Goal: Check status: Check status

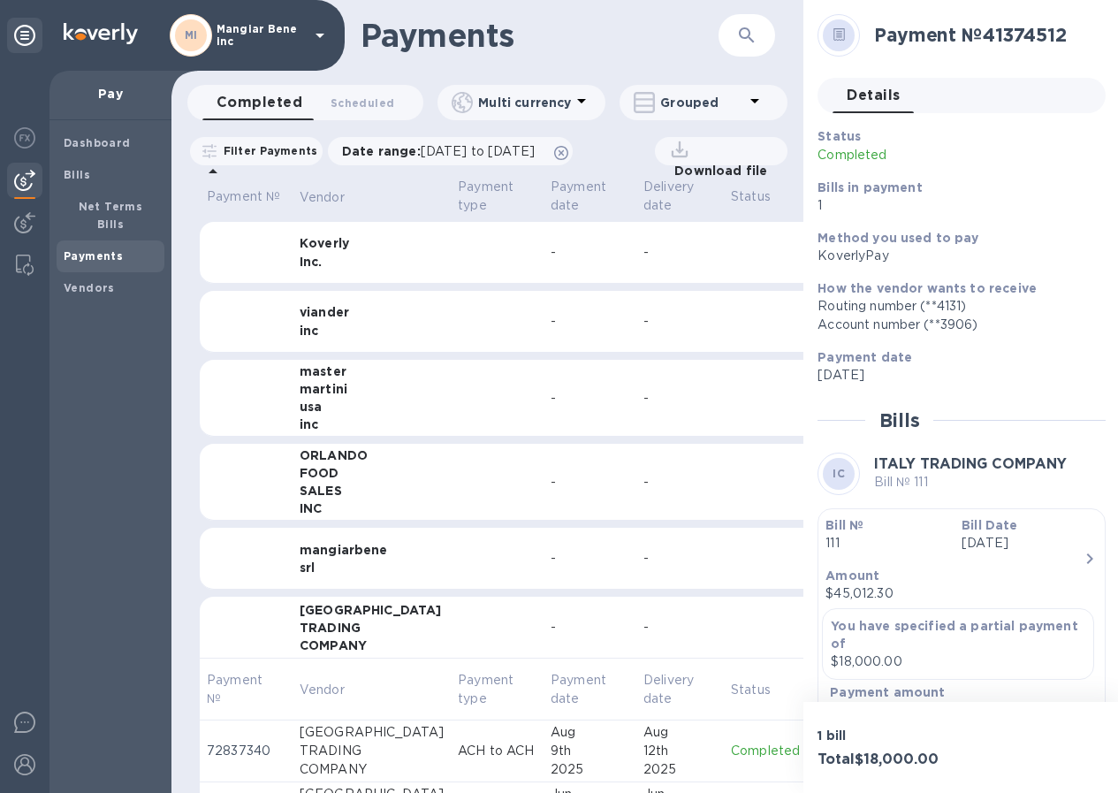
scroll to position [281, 0]
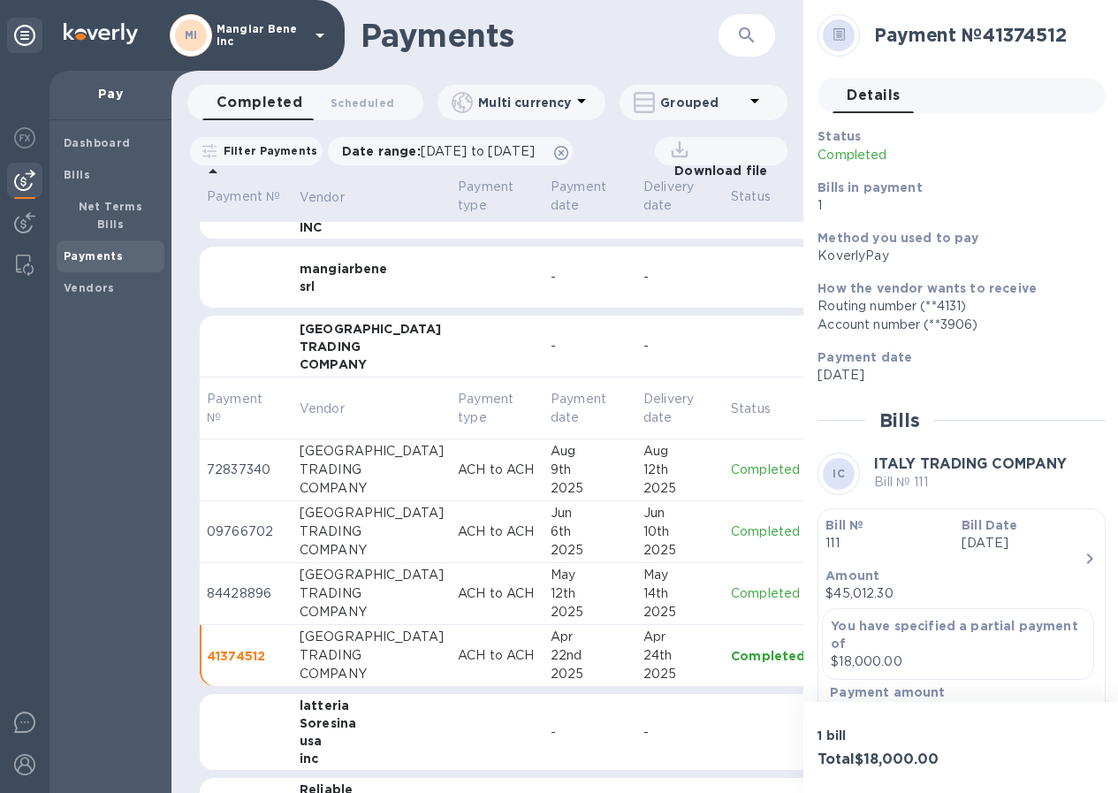
click at [99, 249] on b "Payments" at bounding box center [93, 255] width 59 height 13
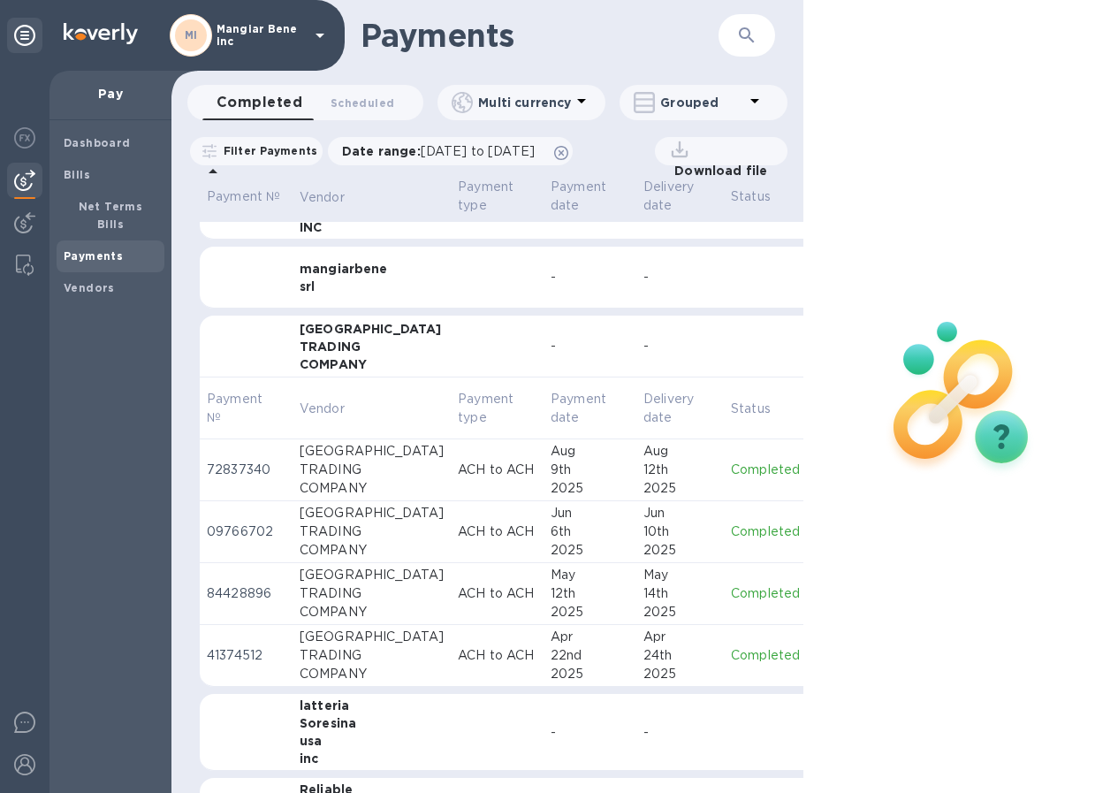
click at [116, 342] on div "Dashboard Bills Net Terms Bills Payments Vendors" at bounding box center [111, 456] width 122 height 673
click at [363, 103] on span "Scheduled 0" at bounding box center [363, 103] width 64 height 19
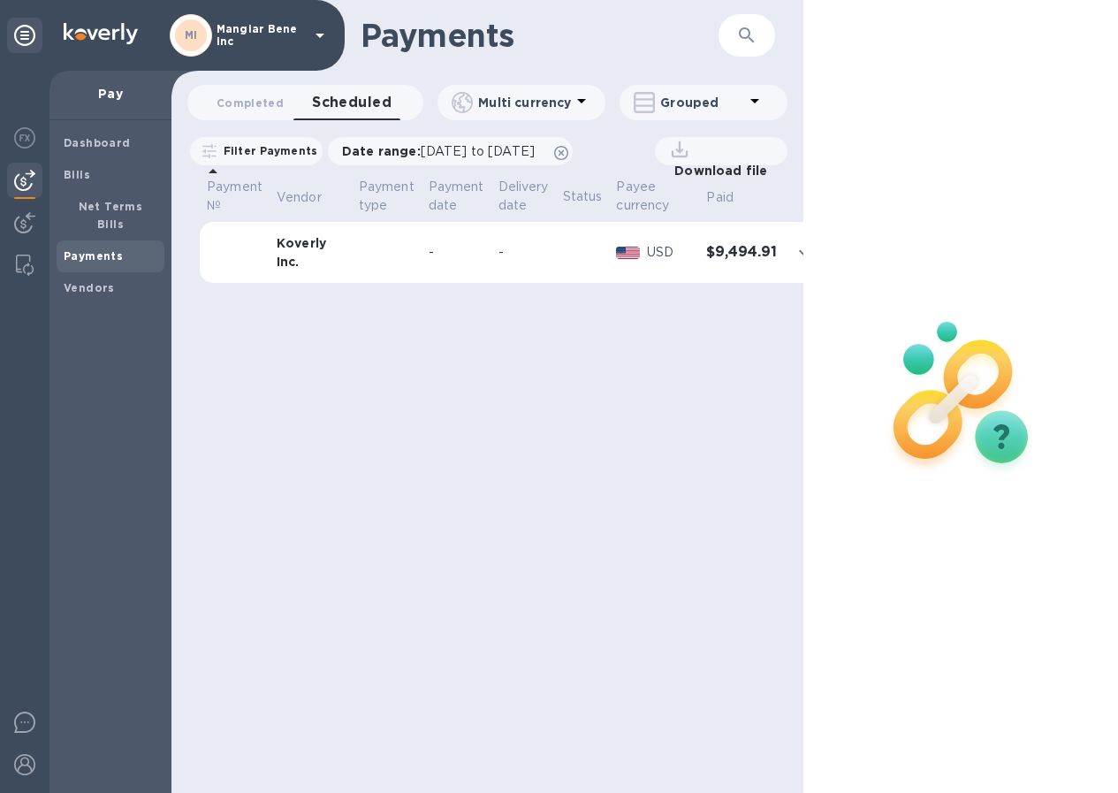
click at [322, 36] on icon at bounding box center [320, 36] width 9 height 4
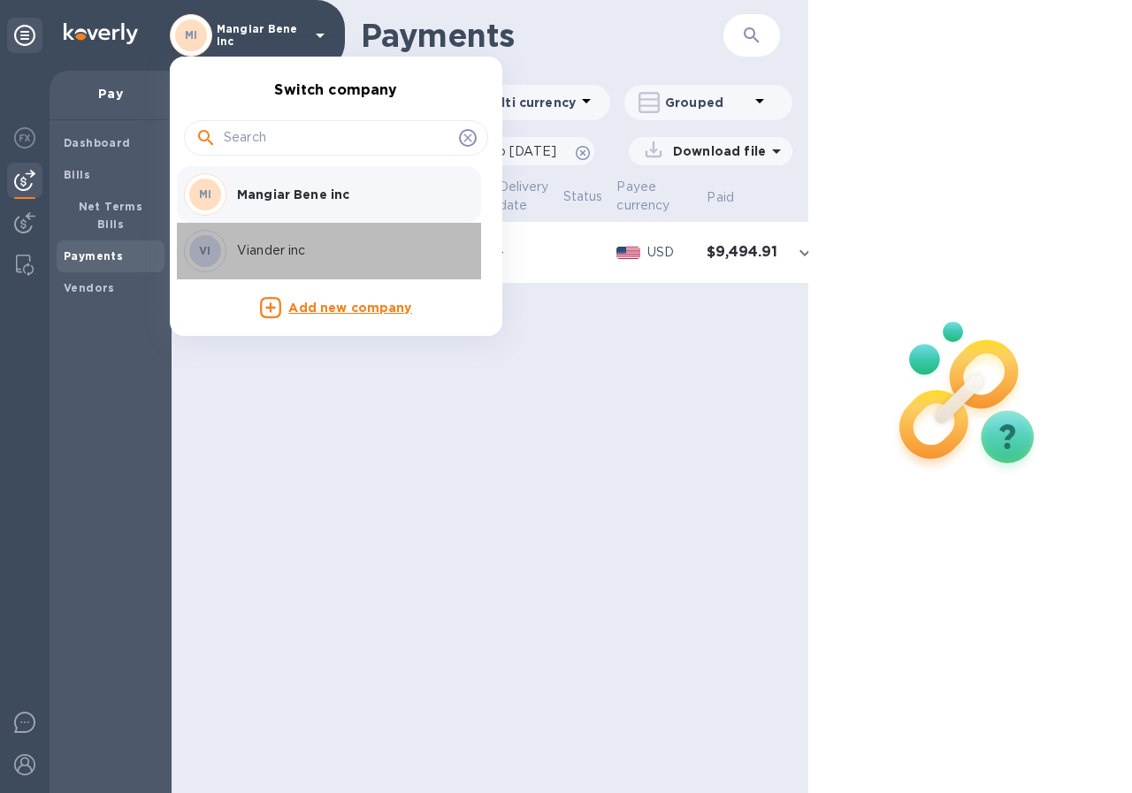
click at [262, 247] on p "Viander inc" at bounding box center [348, 250] width 223 height 19
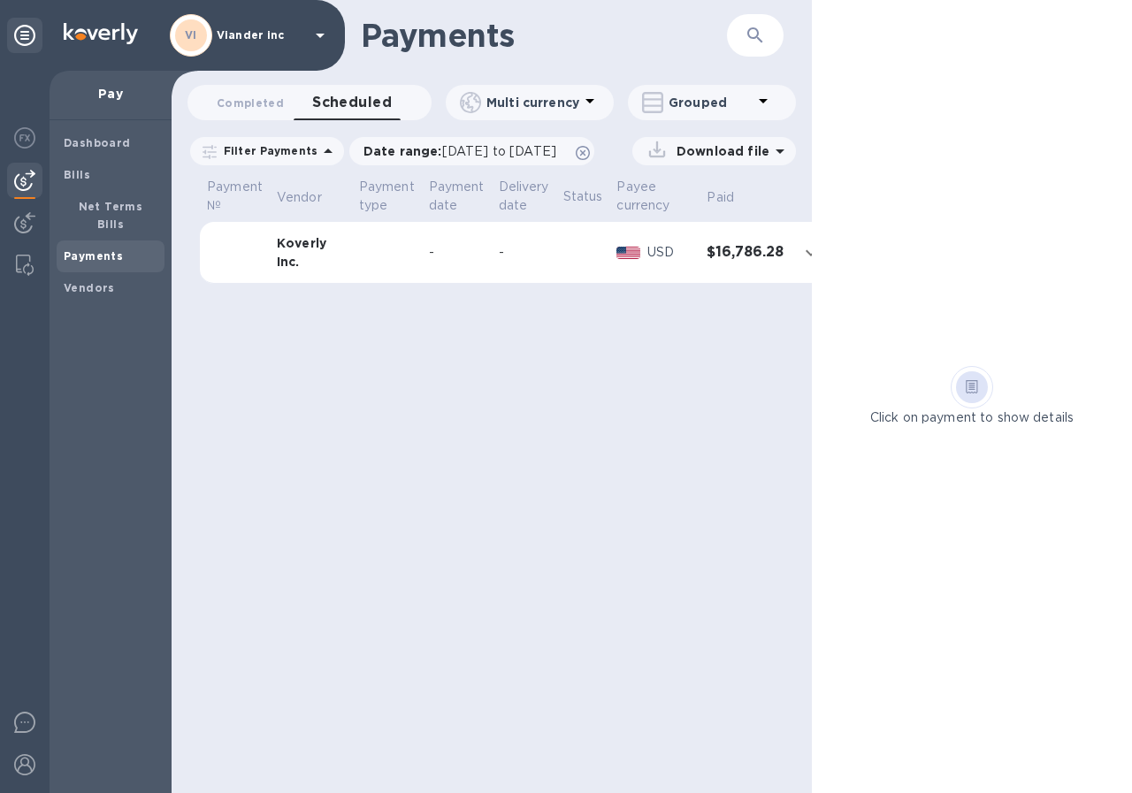
click at [357, 103] on span "Scheduled 0" at bounding box center [352, 102] width 80 height 25
click at [240, 102] on span "Completed 0" at bounding box center [250, 103] width 67 height 19
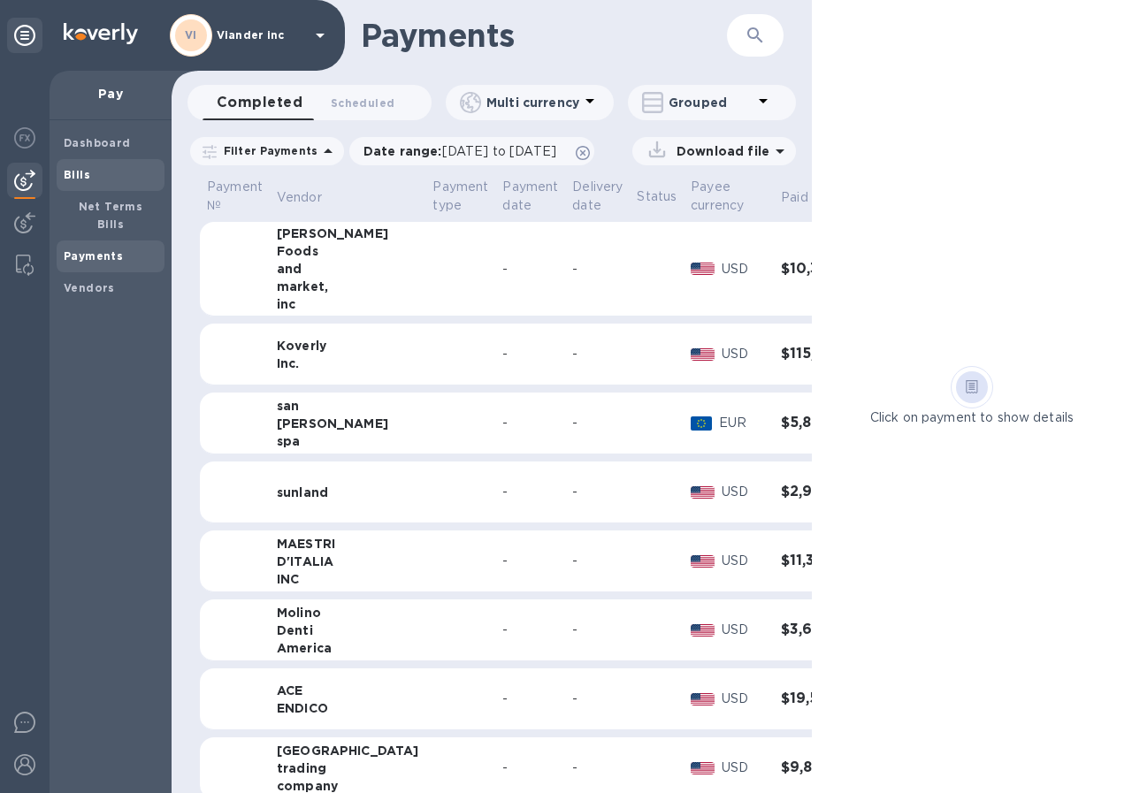
click at [98, 164] on div "Bills" at bounding box center [111, 175] width 108 height 32
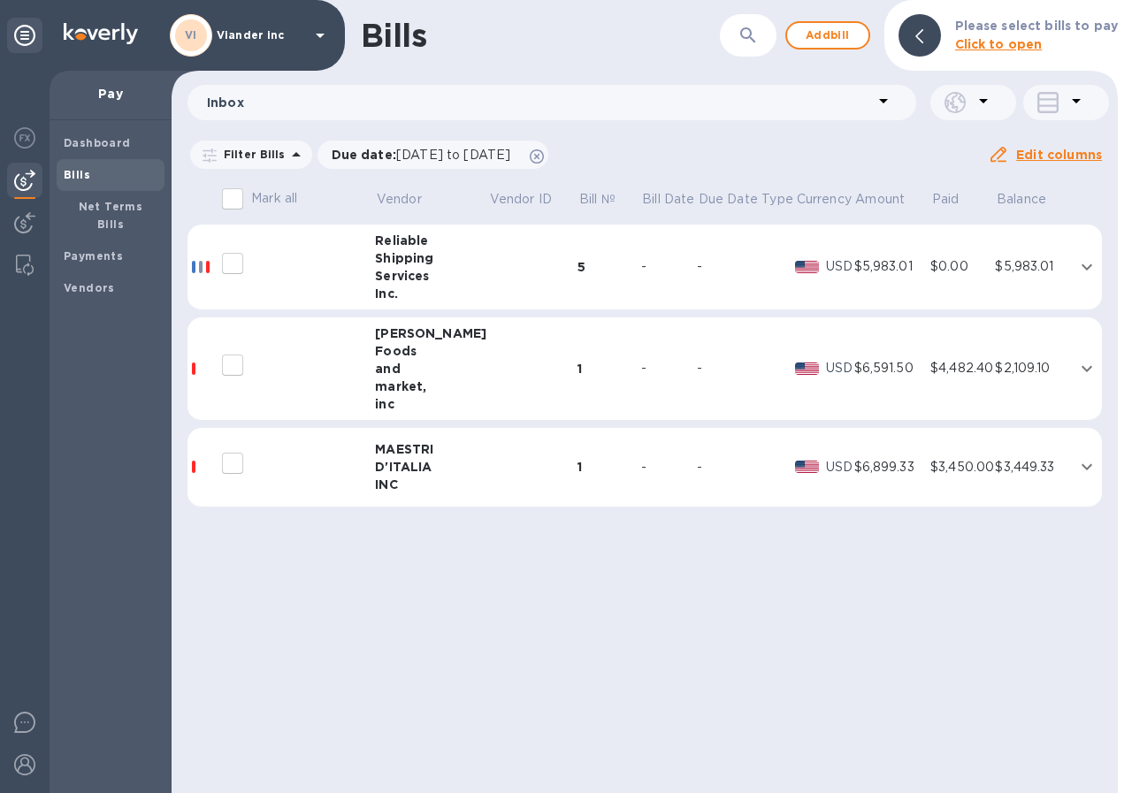
click at [577, 263] on div "5" at bounding box center [608, 267] width 63 height 18
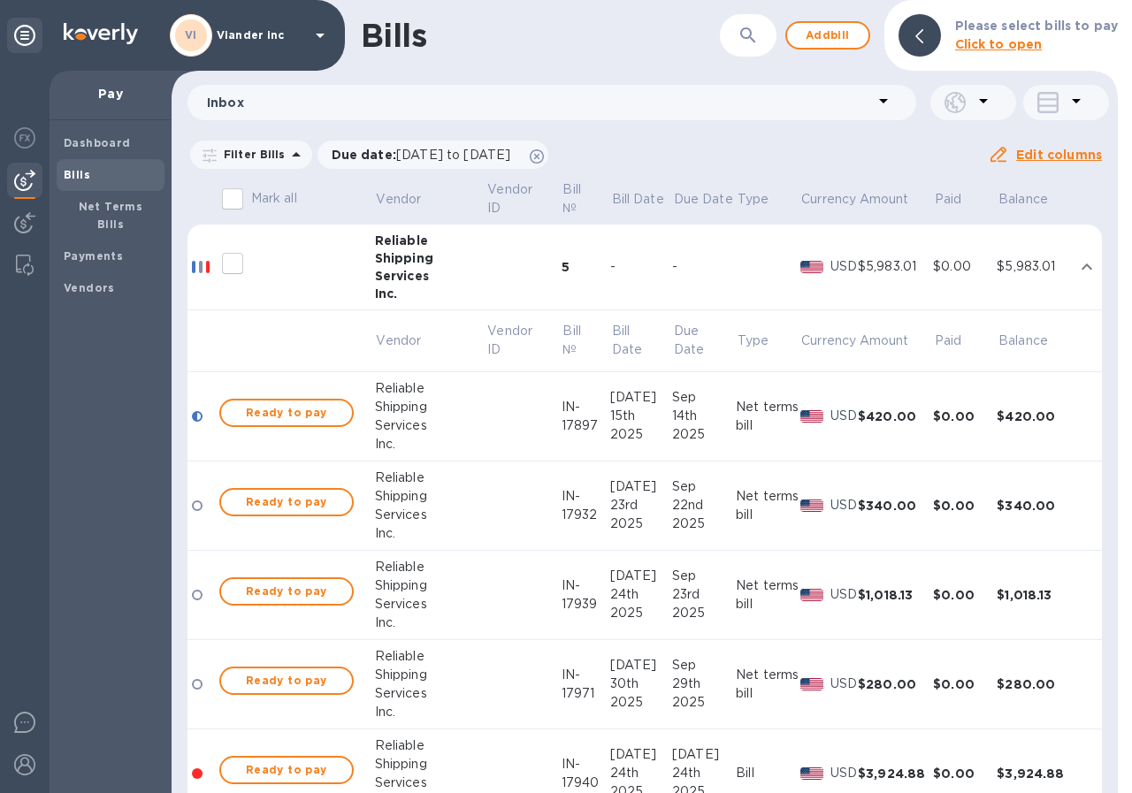
scroll to position [88, 0]
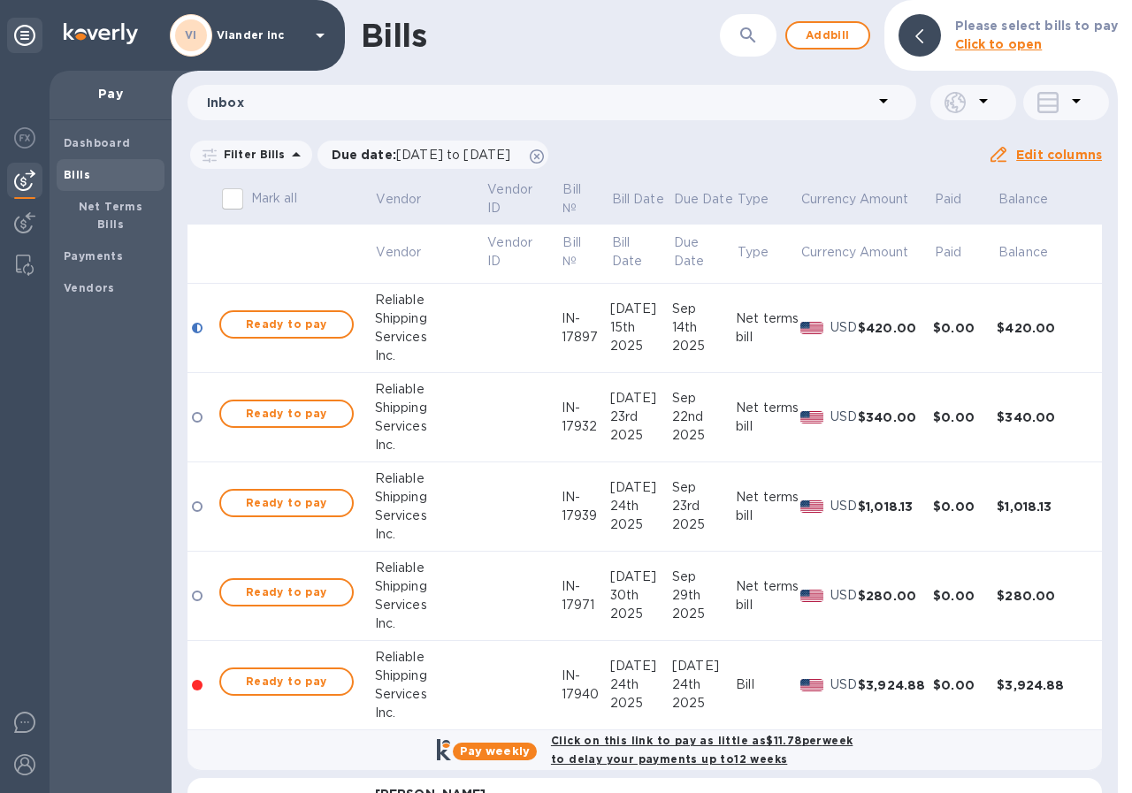
click at [561, 324] on div "IN-17897" at bounding box center [585, 327] width 49 height 37
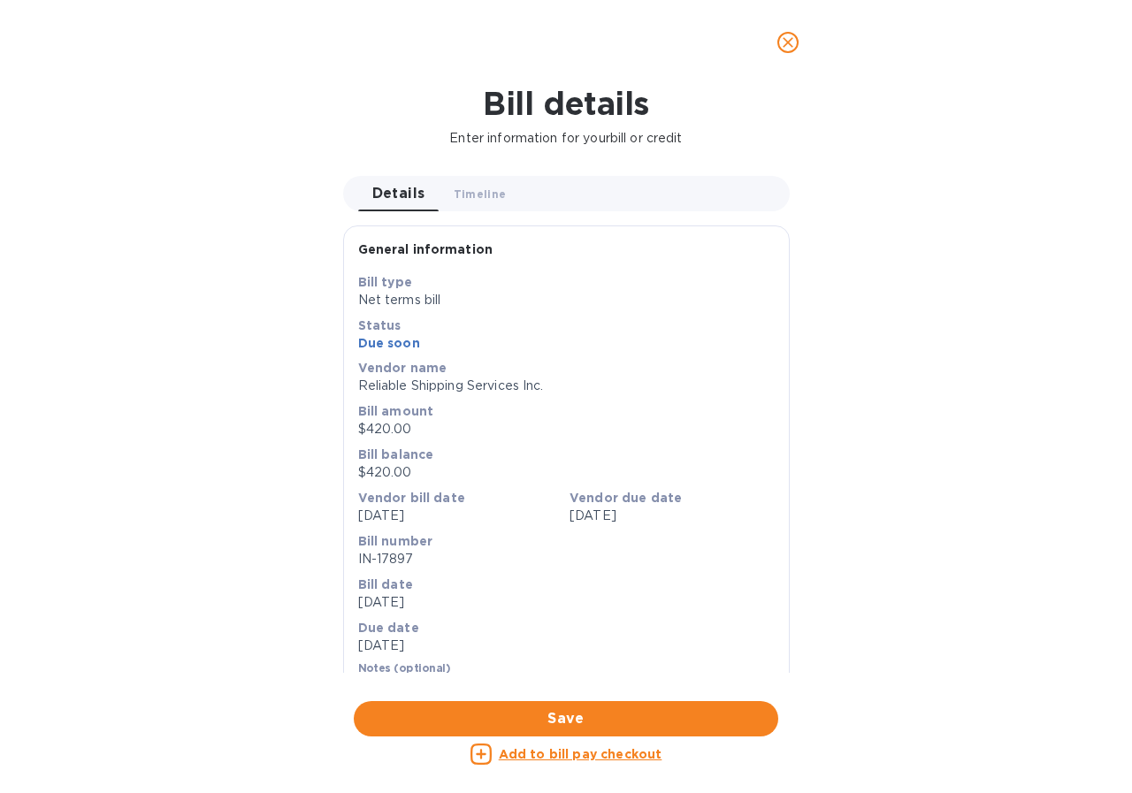
click at [793, 42] on icon "close" at bounding box center [788, 43] width 18 height 18
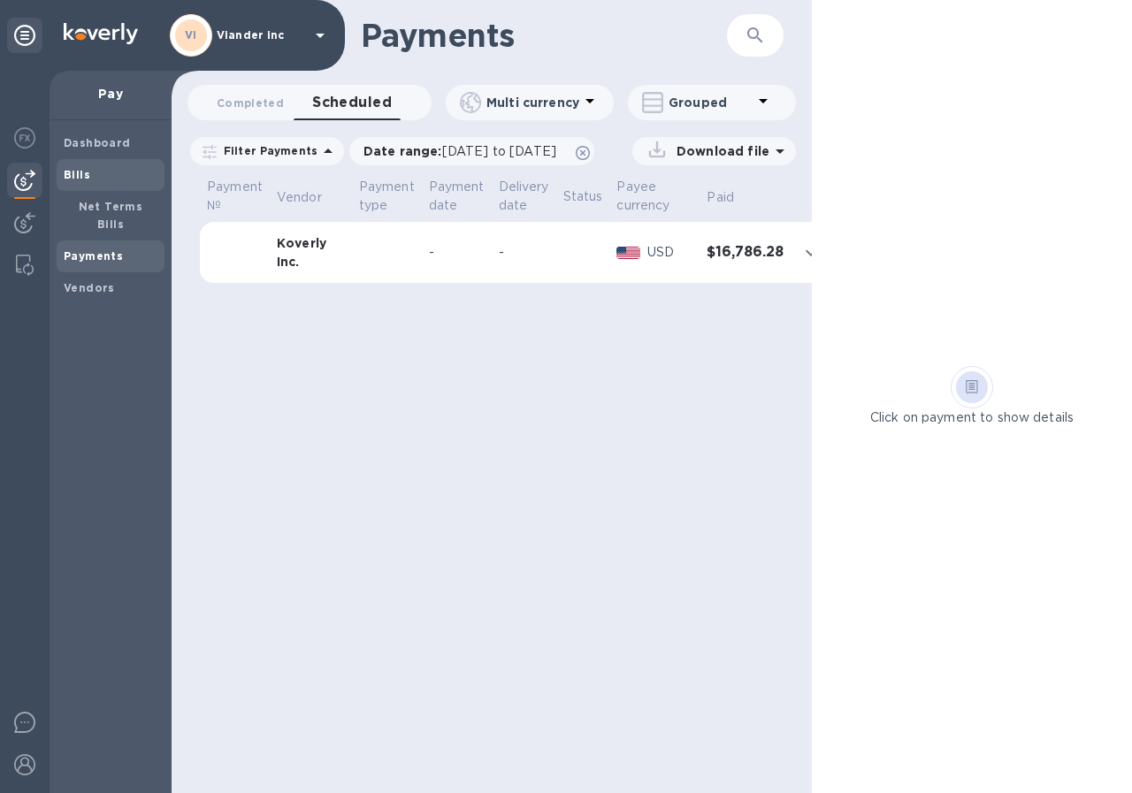
click at [92, 174] on span "Bills" at bounding box center [111, 175] width 94 height 18
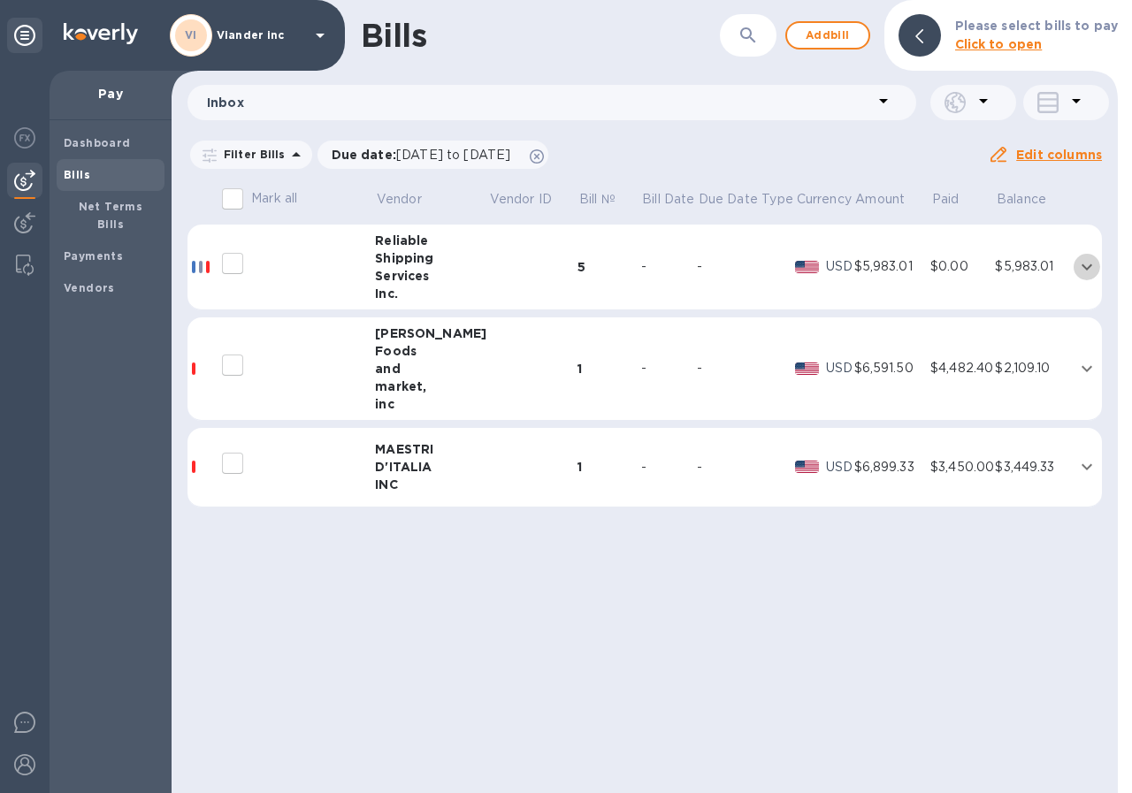
click at [1087, 266] on icon "expand row" at bounding box center [1086, 266] width 11 height 6
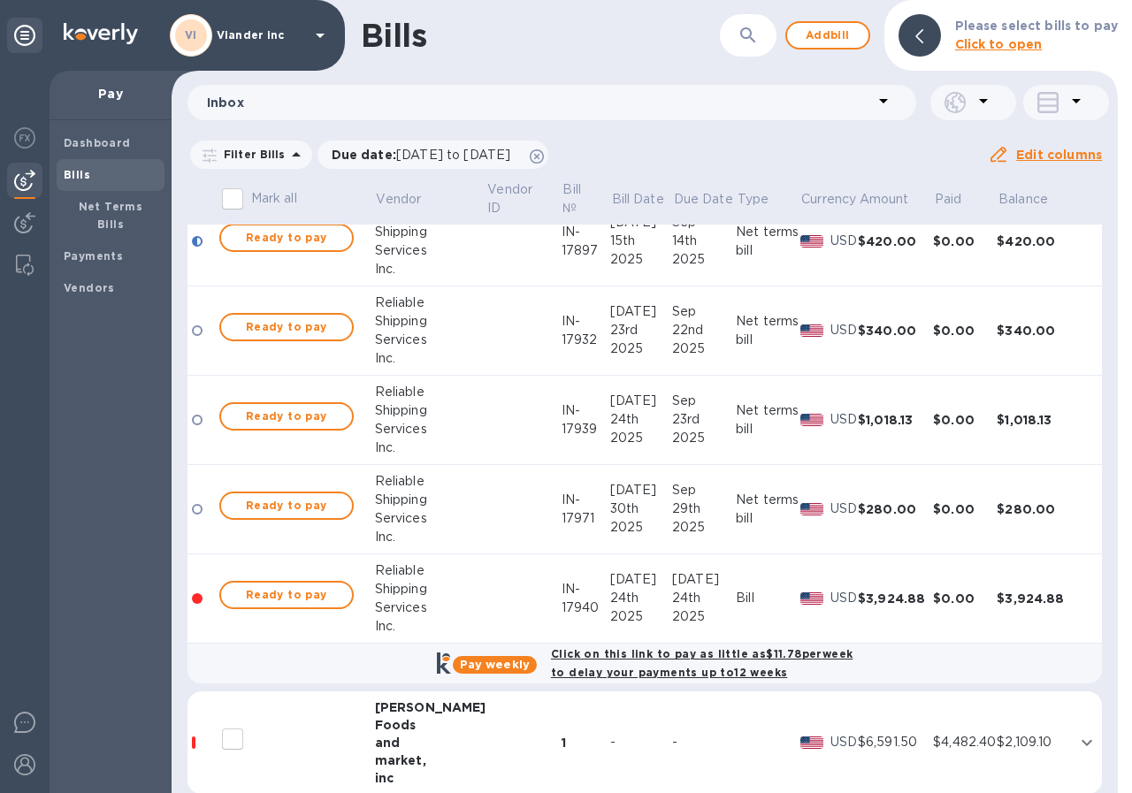
scroll to position [177, 0]
click at [736, 598] on div "Bill" at bounding box center [768, 596] width 64 height 19
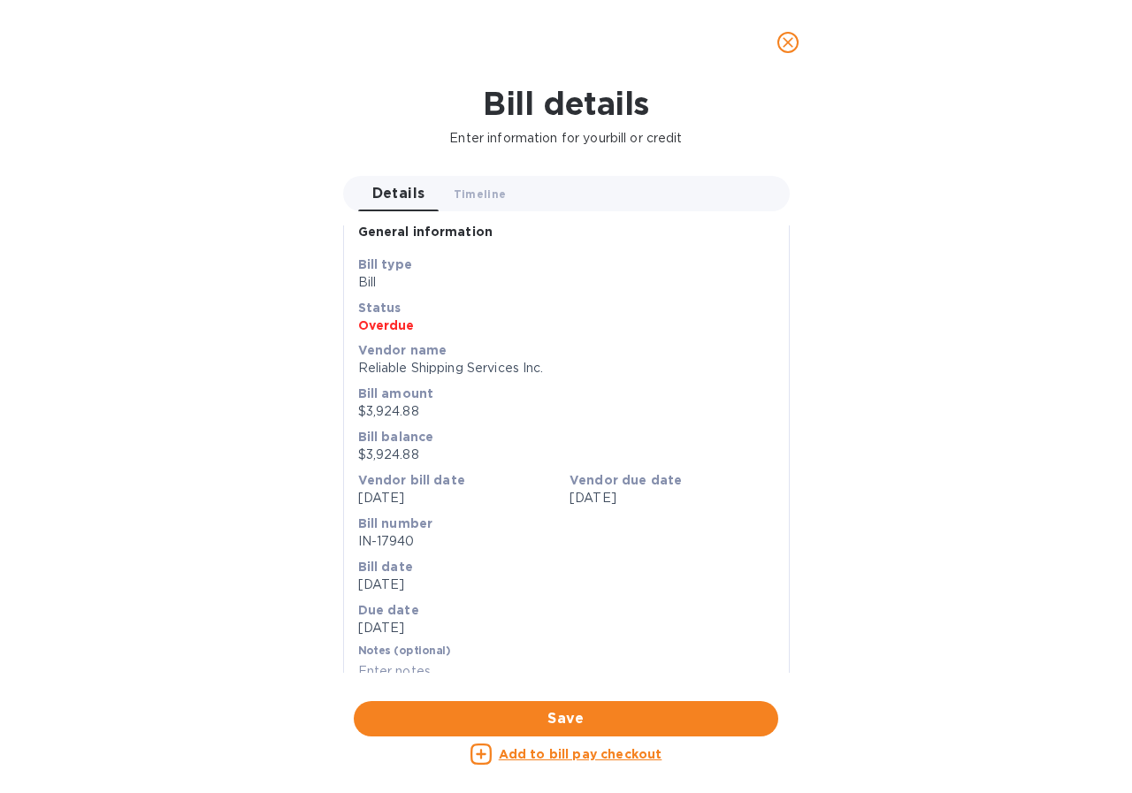
scroll to position [34, 0]
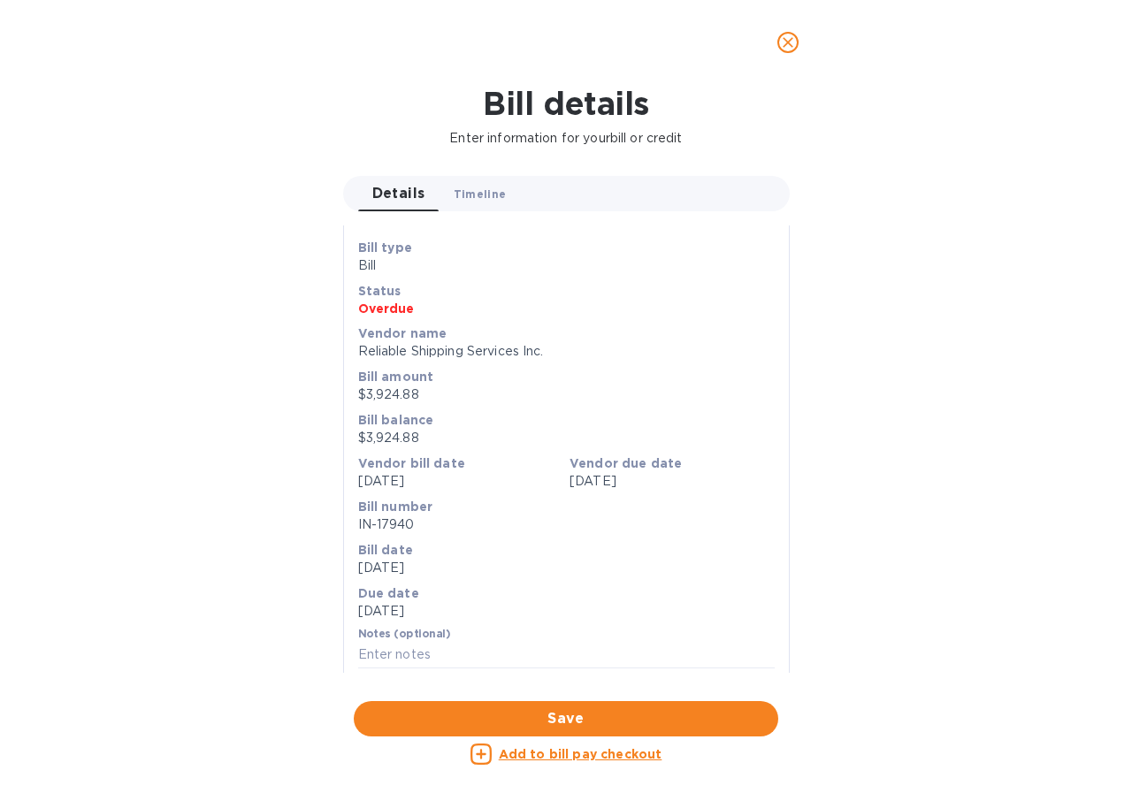
click at [490, 196] on span "Timeline 0" at bounding box center [480, 194] width 53 height 19
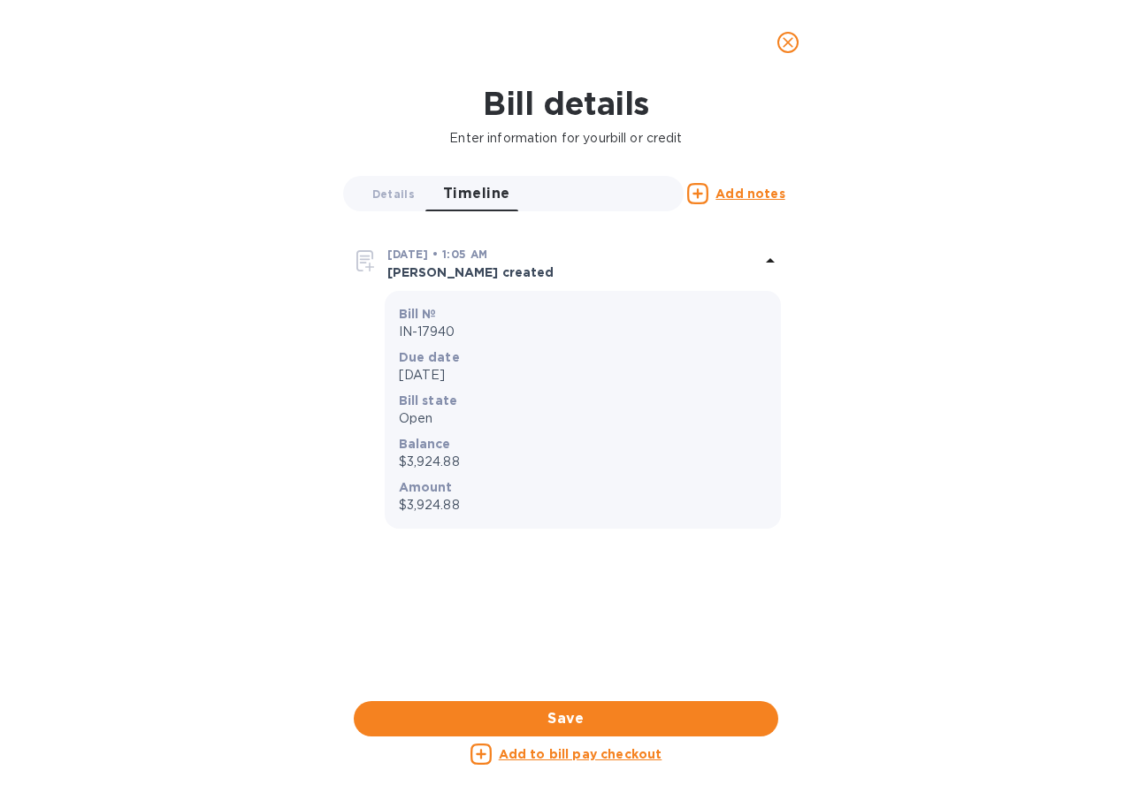
click at [787, 46] on icon "close" at bounding box center [788, 43] width 18 height 18
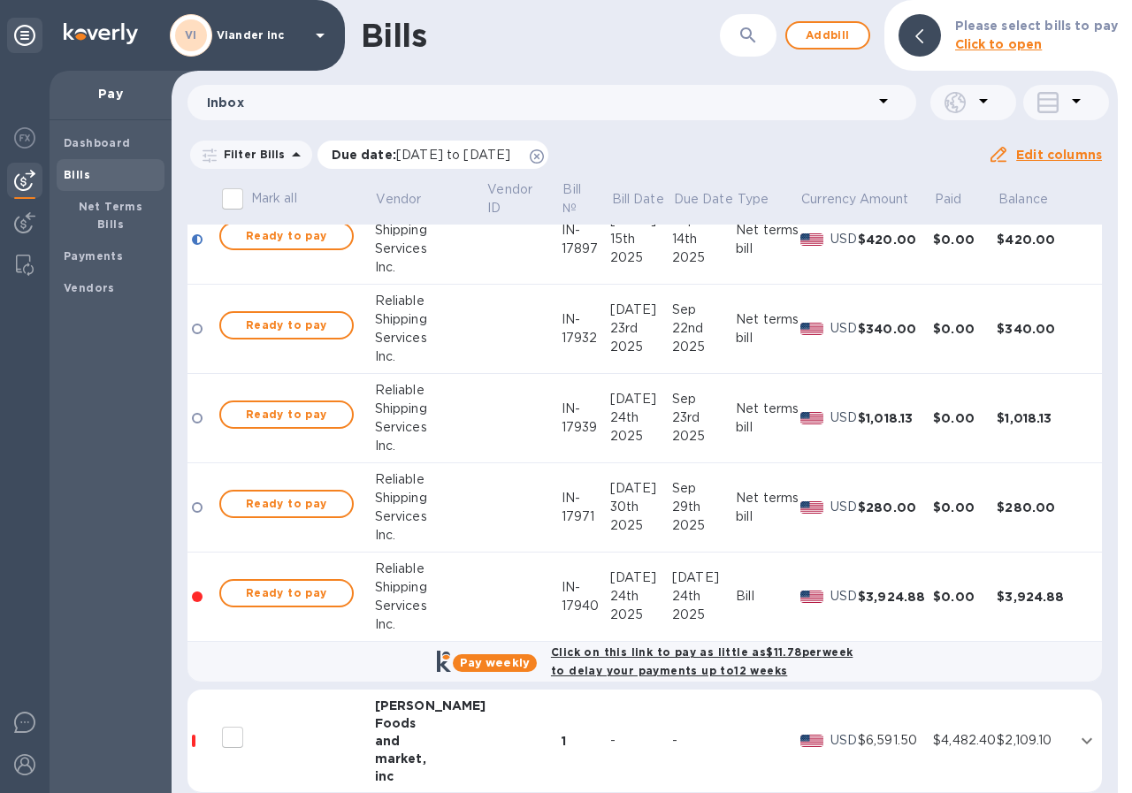
click at [438, 153] on span "[DATE] to [DATE]" at bounding box center [453, 155] width 114 height 14
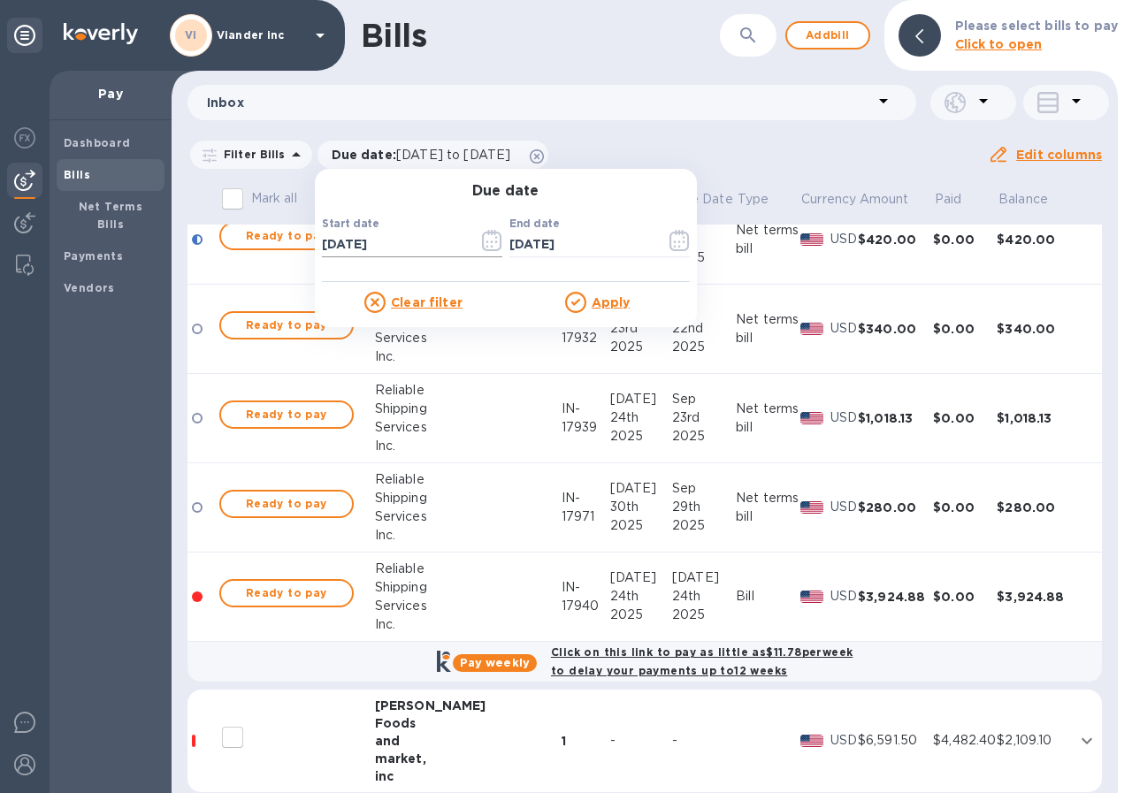
click at [381, 241] on input "[DATE]" at bounding box center [393, 245] width 142 height 27
type input "[DATE]"
click at [600, 301] on u "Apply" at bounding box center [610, 302] width 39 height 14
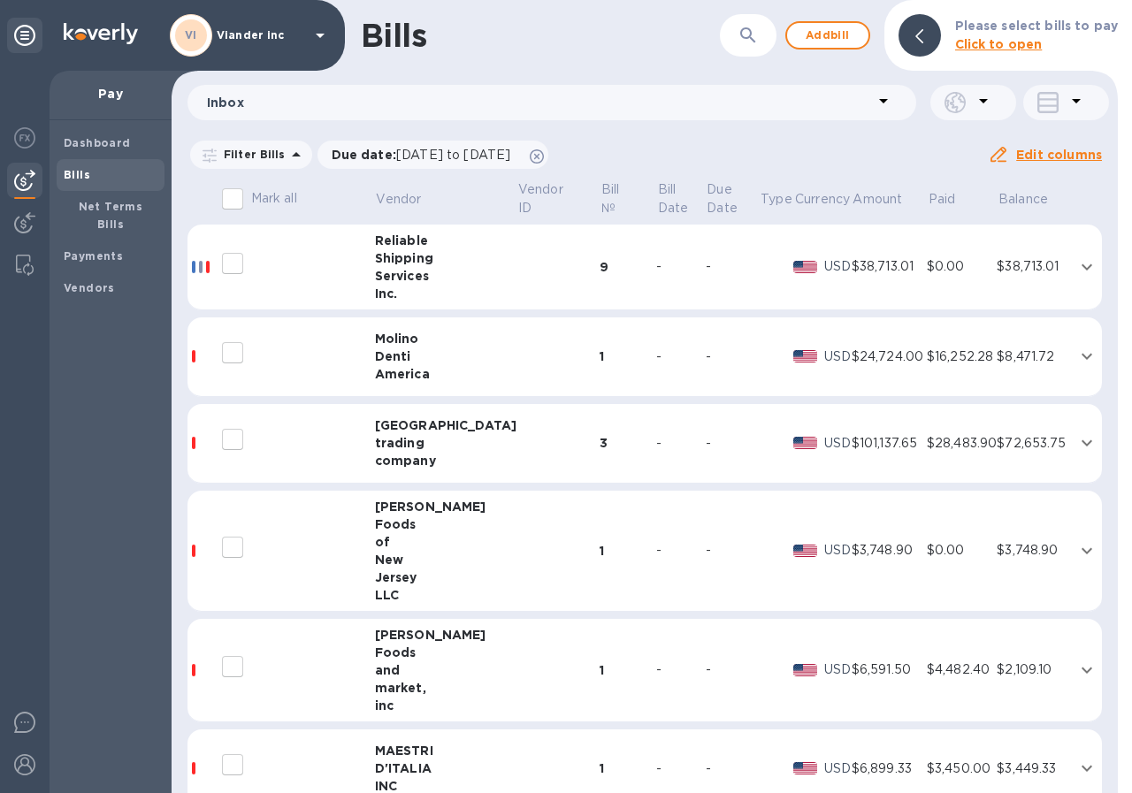
click at [599, 269] on div "9" at bounding box center [627, 267] width 57 height 18
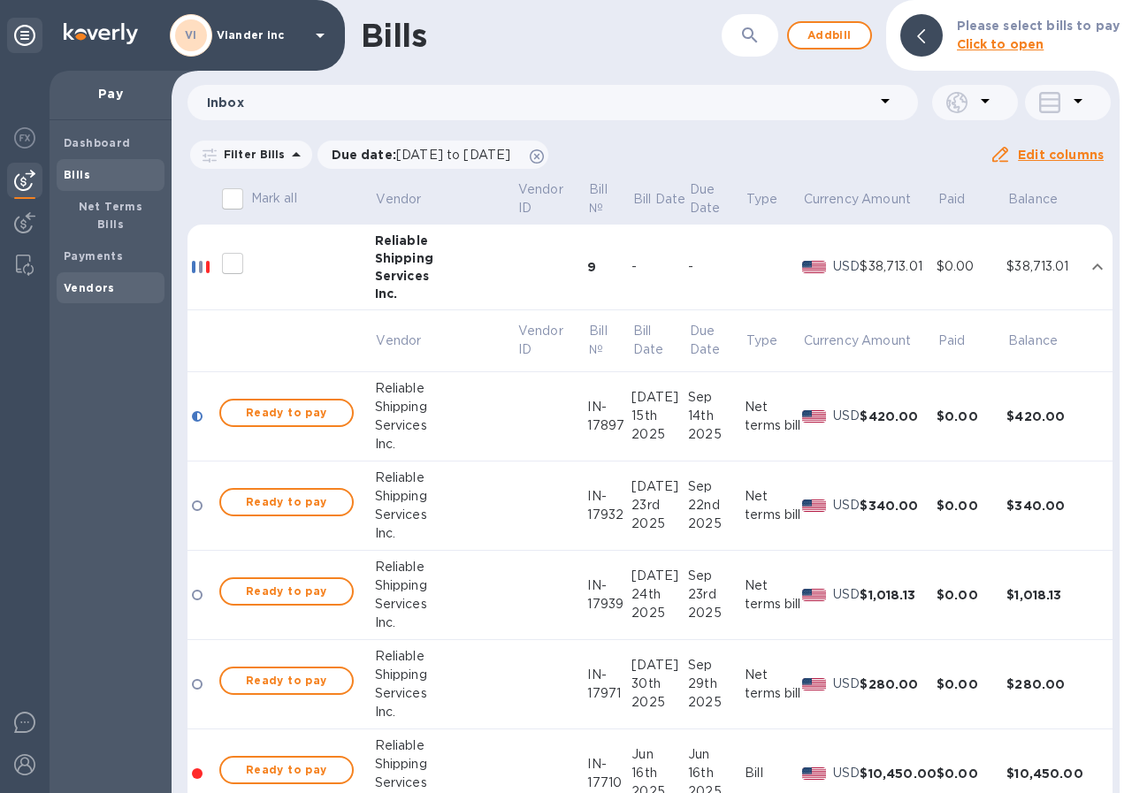
click at [90, 281] on b "Vendors" at bounding box center [89, 287] width 51 height 13
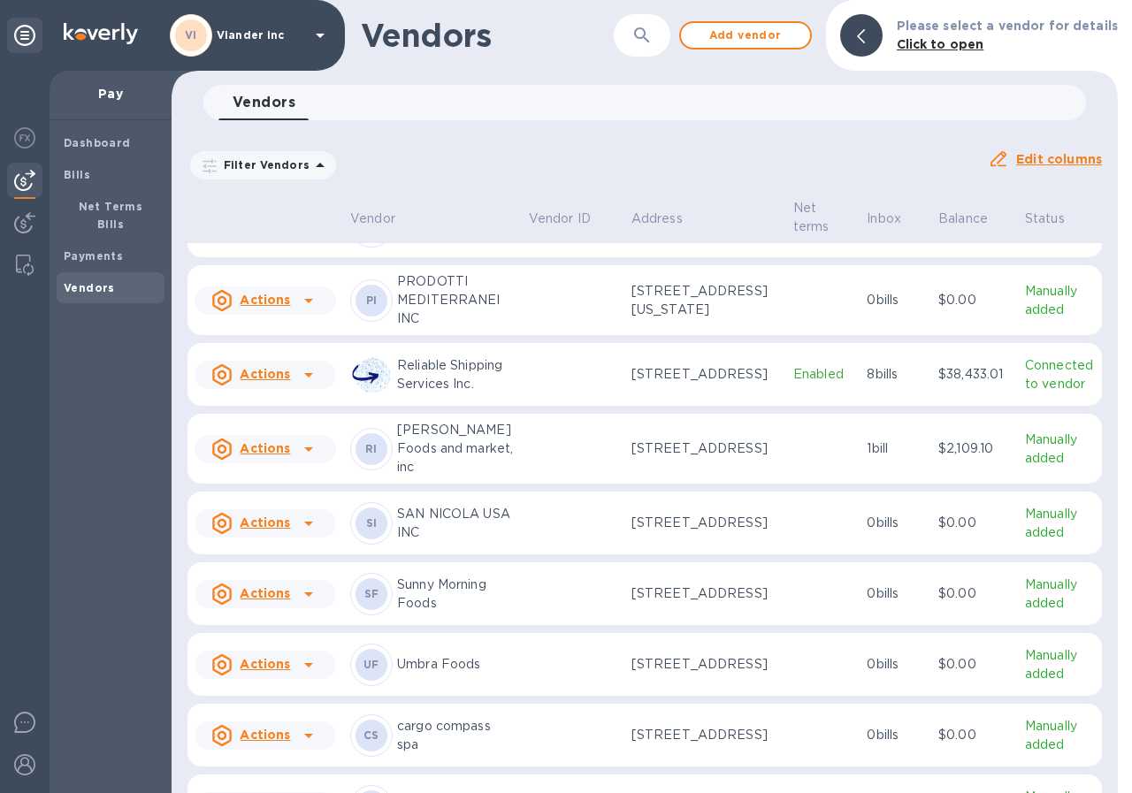
scroll to position [1011, 0]
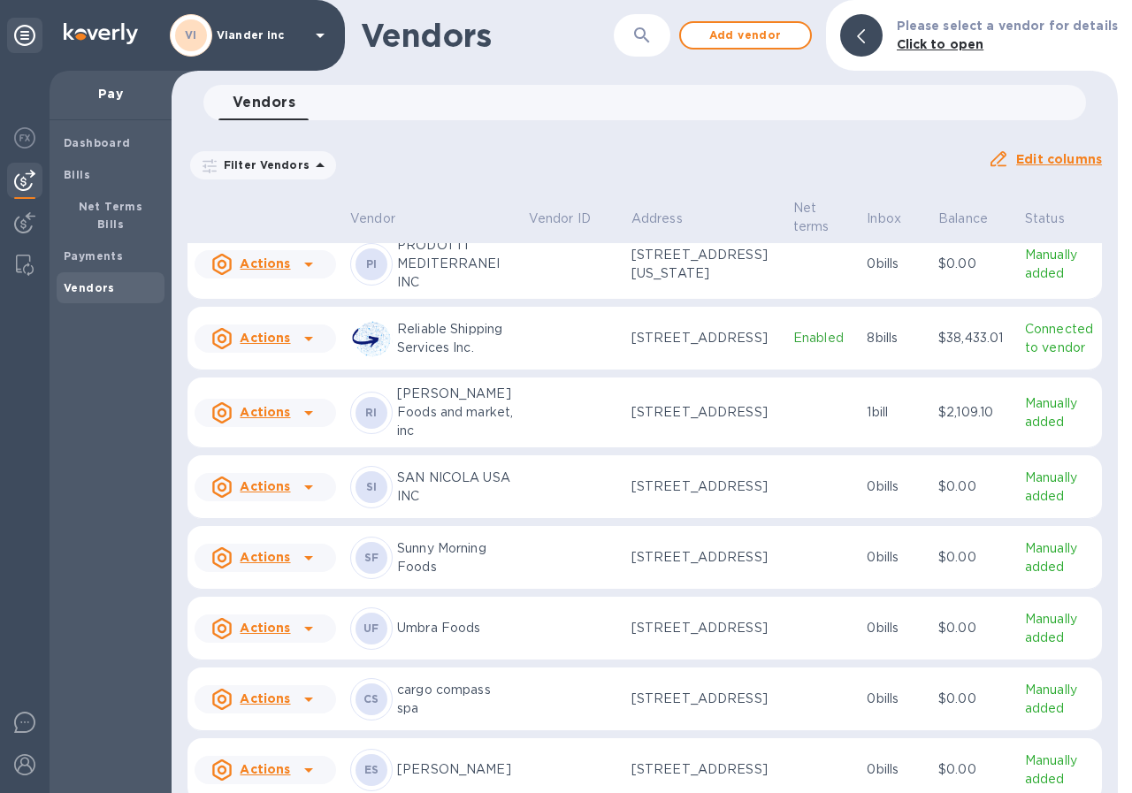
click at [444, 357] on p "Reliable Shipping Services Inc." at bounding box center [456, 338] width 118 height 37
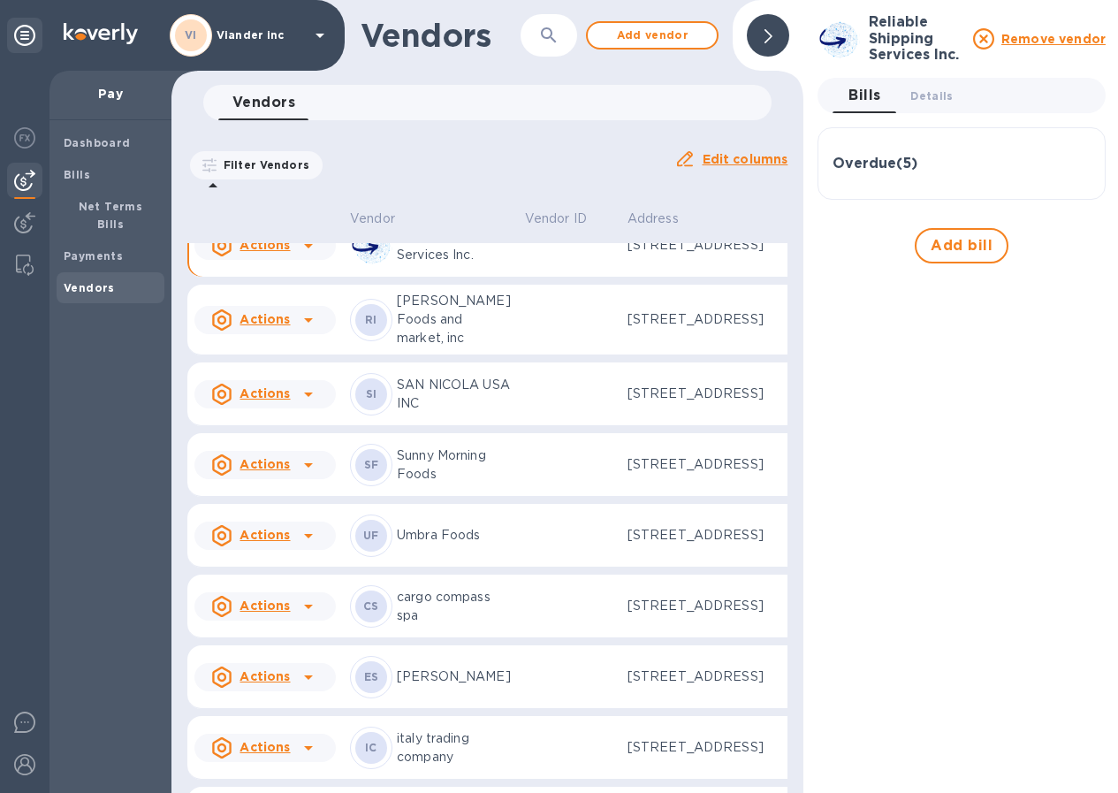
click at [770, 37] on icon at bounding box center [769, 36] width 8 height 14
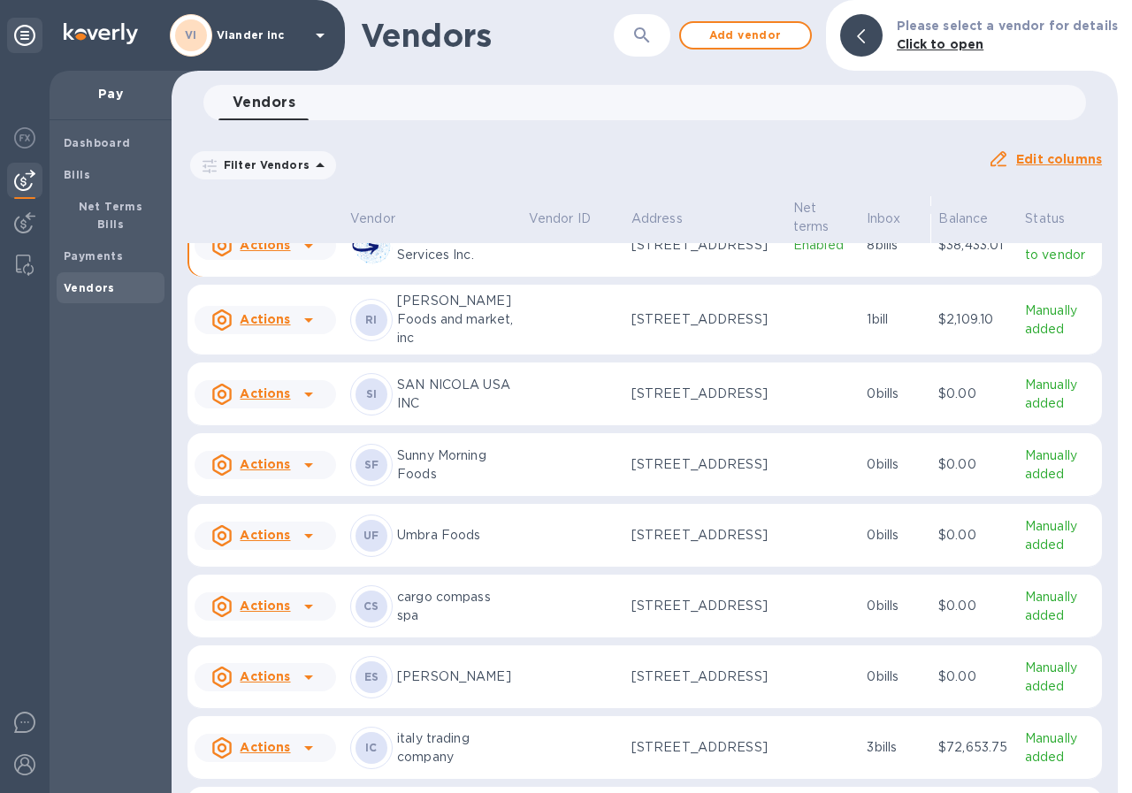
scroll to position [1011, 0]
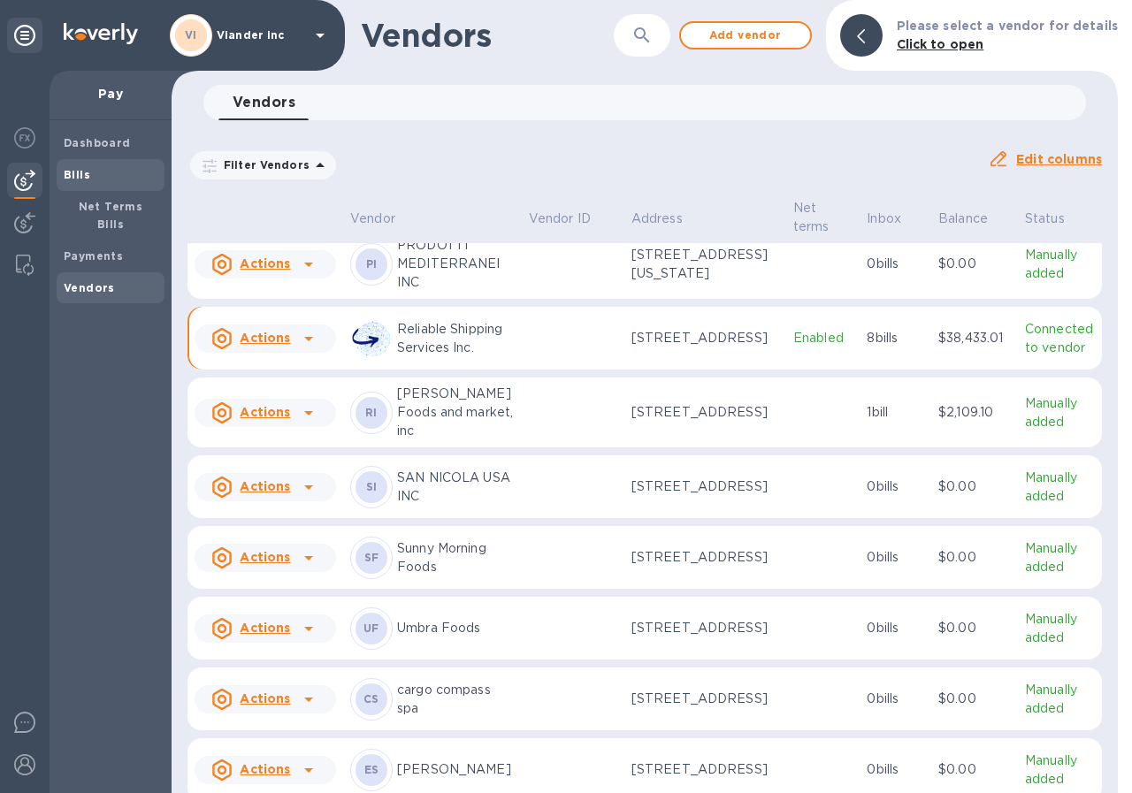
click at [75, 169] on b "Bills" at bounding box center [77, 174] width 27 height 13
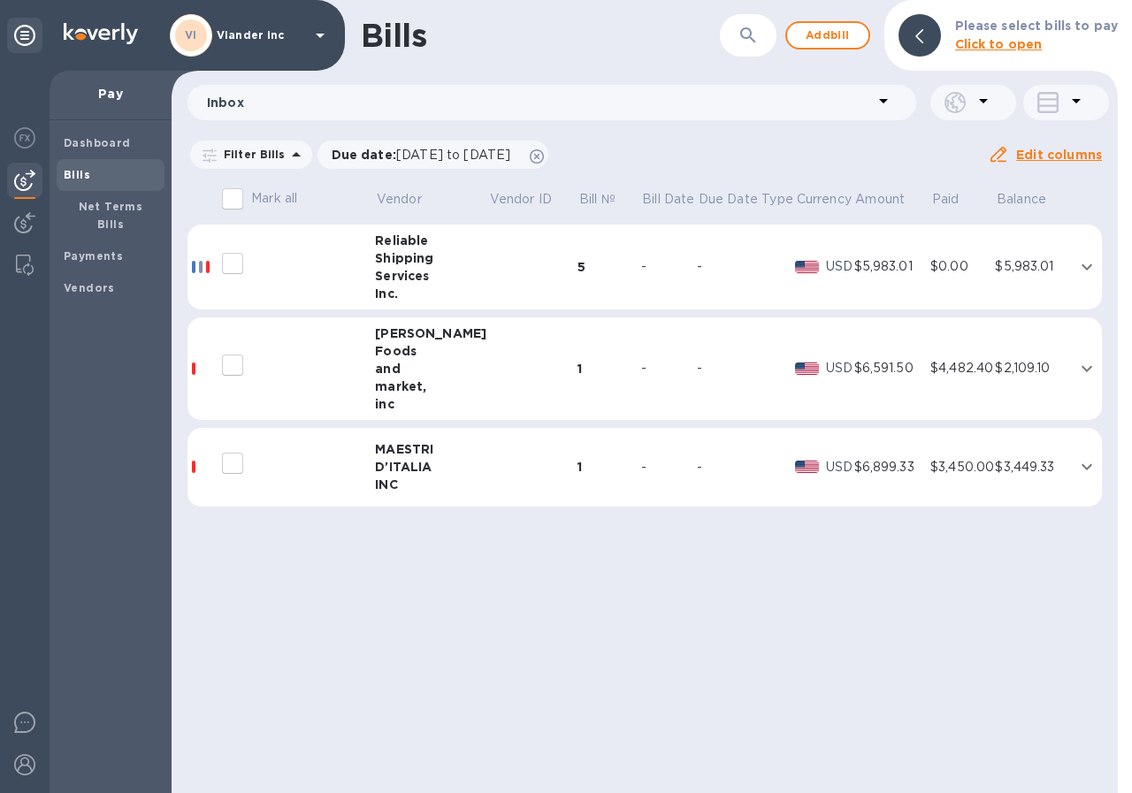
click at [577, 266] on div "5" at bounding box center [608, 267] width 63 height 18
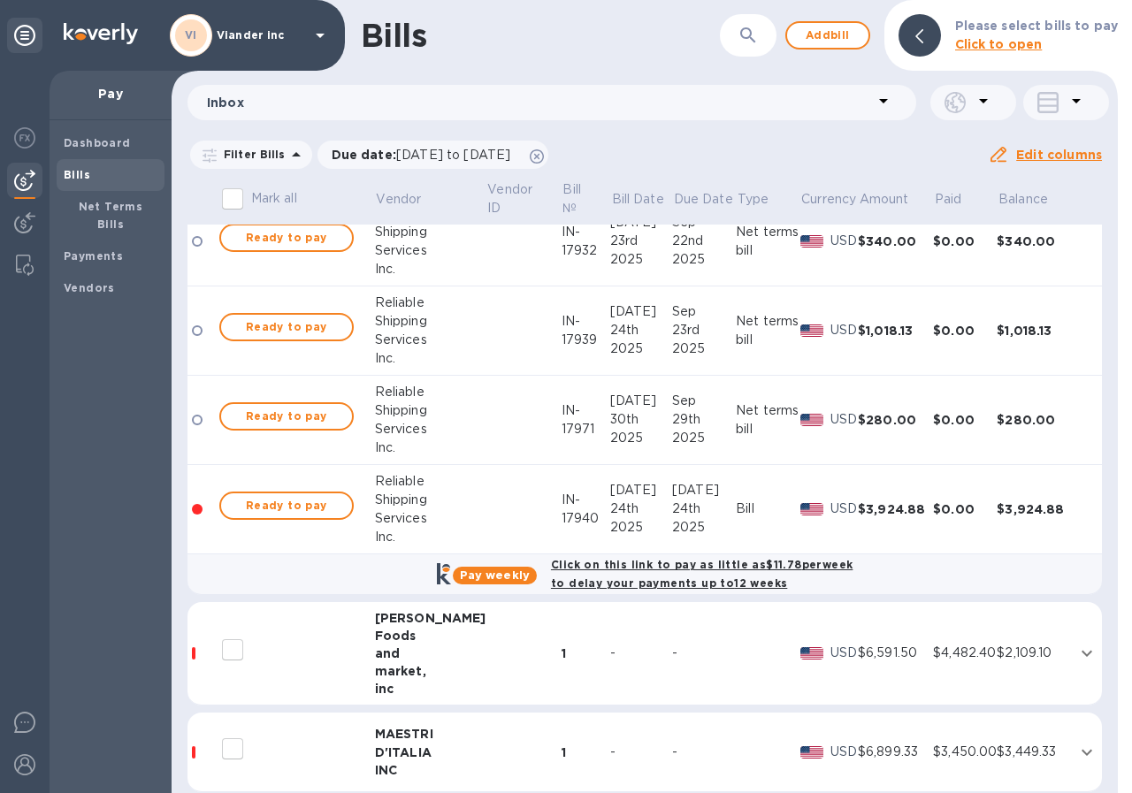
scroll to position [265, 0]
click at [561, 511] on div "IN-17940" at bounding box center [585, 508] width 49 height 37
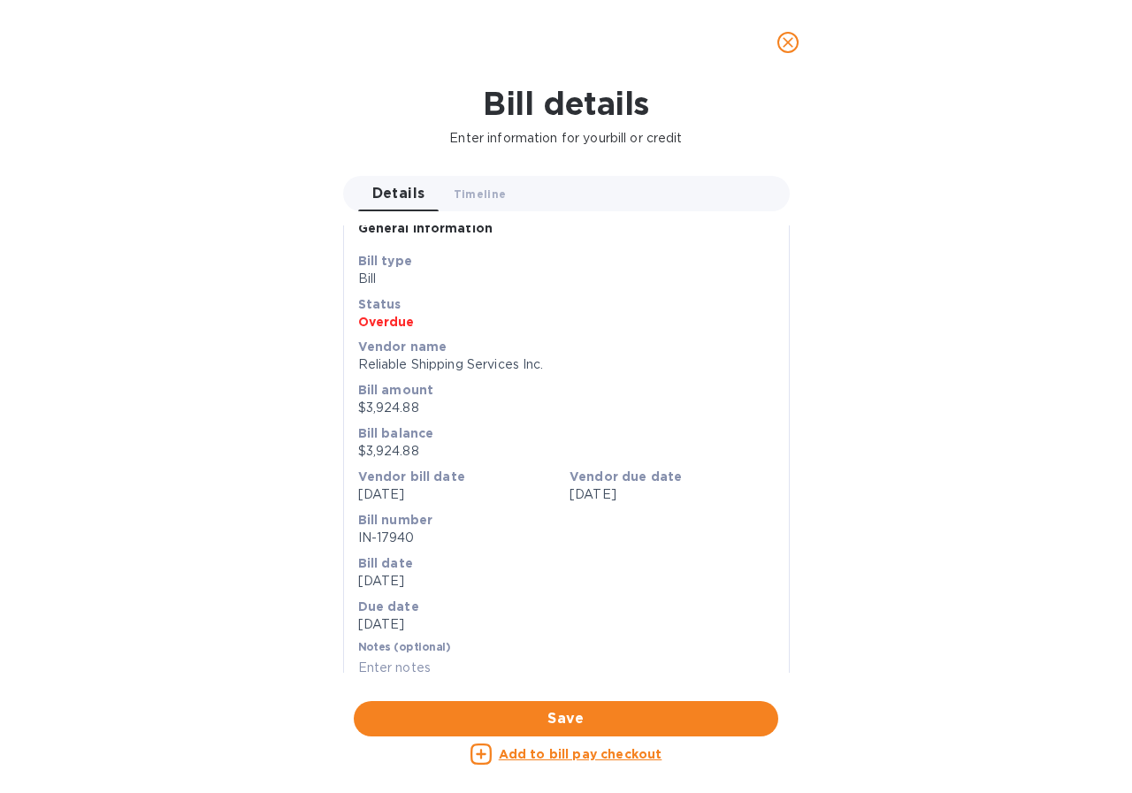
scroll to position [0, 0]
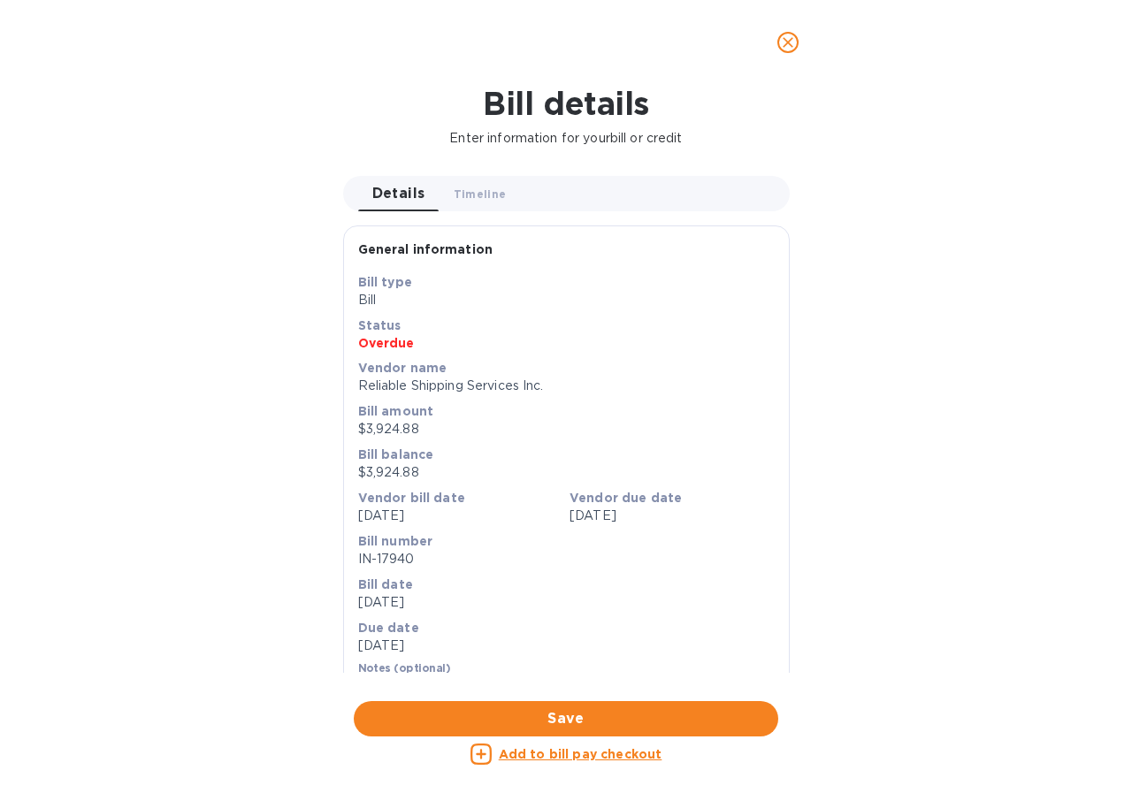
click at [789, 46] on icon "close" at bounding box center [788, 43] width 18 height 18
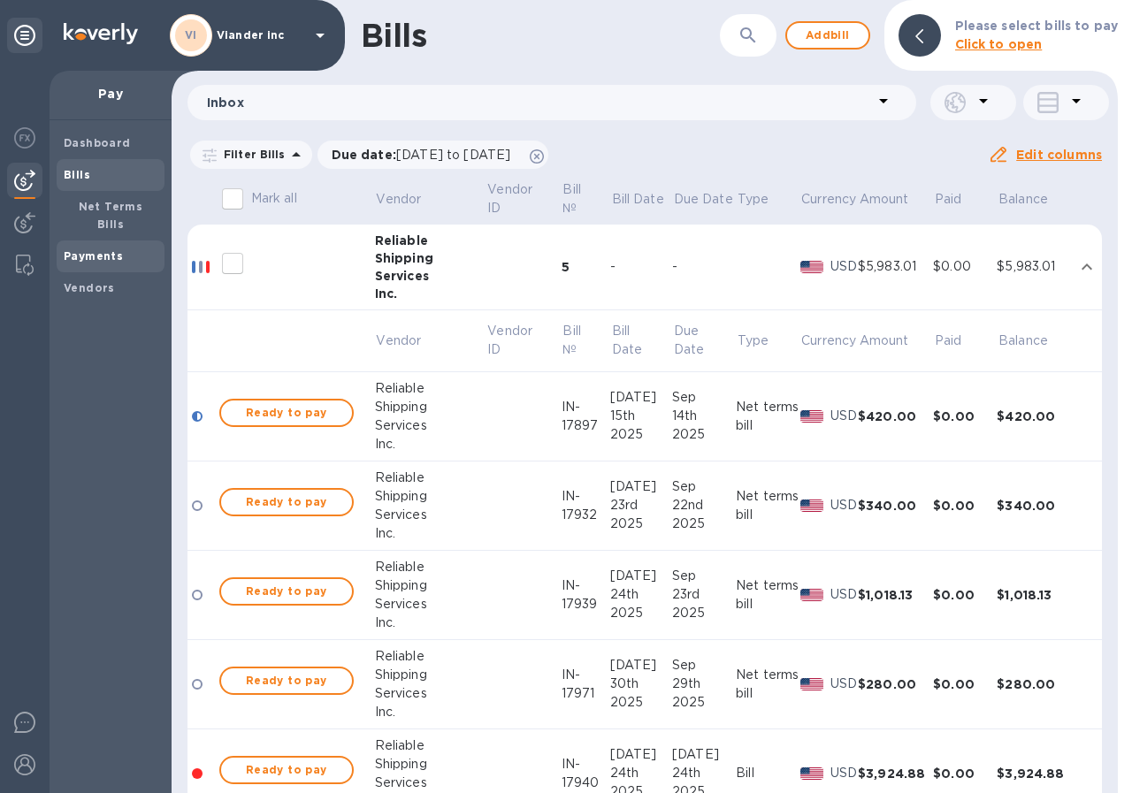
click at [104, 249] on b "Payments" at bounding box center [93, 255] width 59 height 13
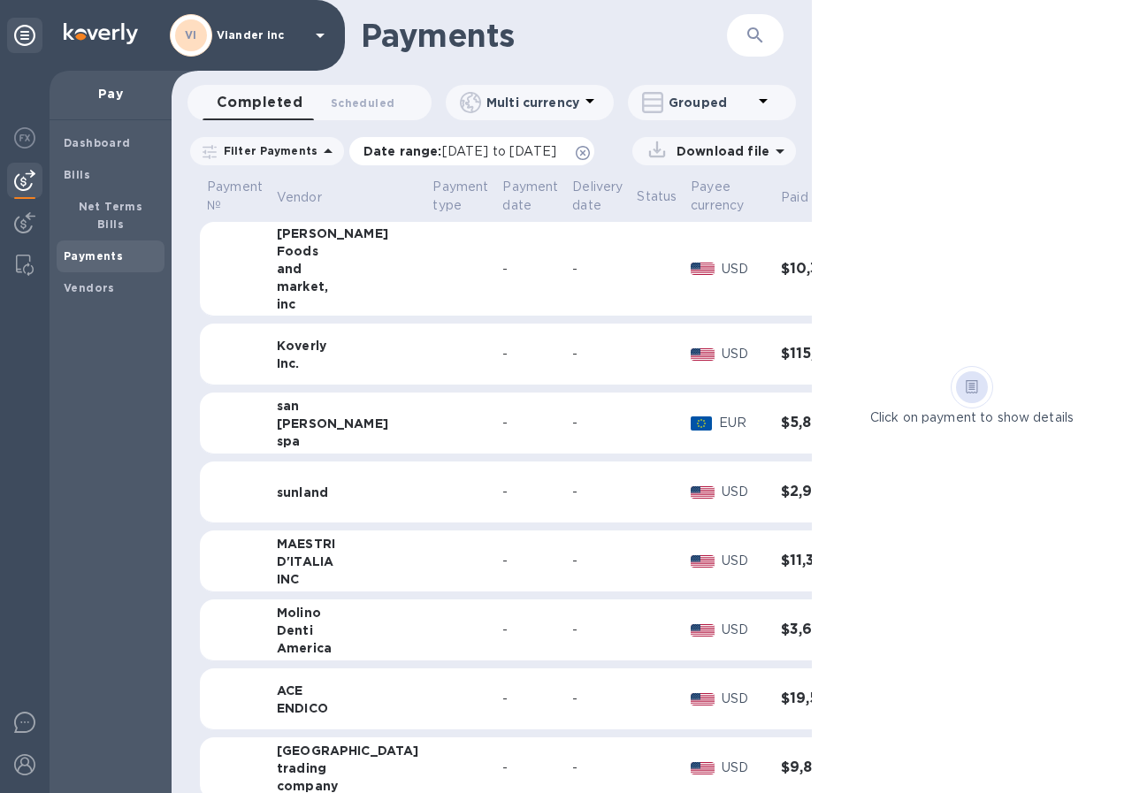
click at [473, 147] on span "[DATE] to [DATE]" at bounding box center [499, 151] width 114 height 14
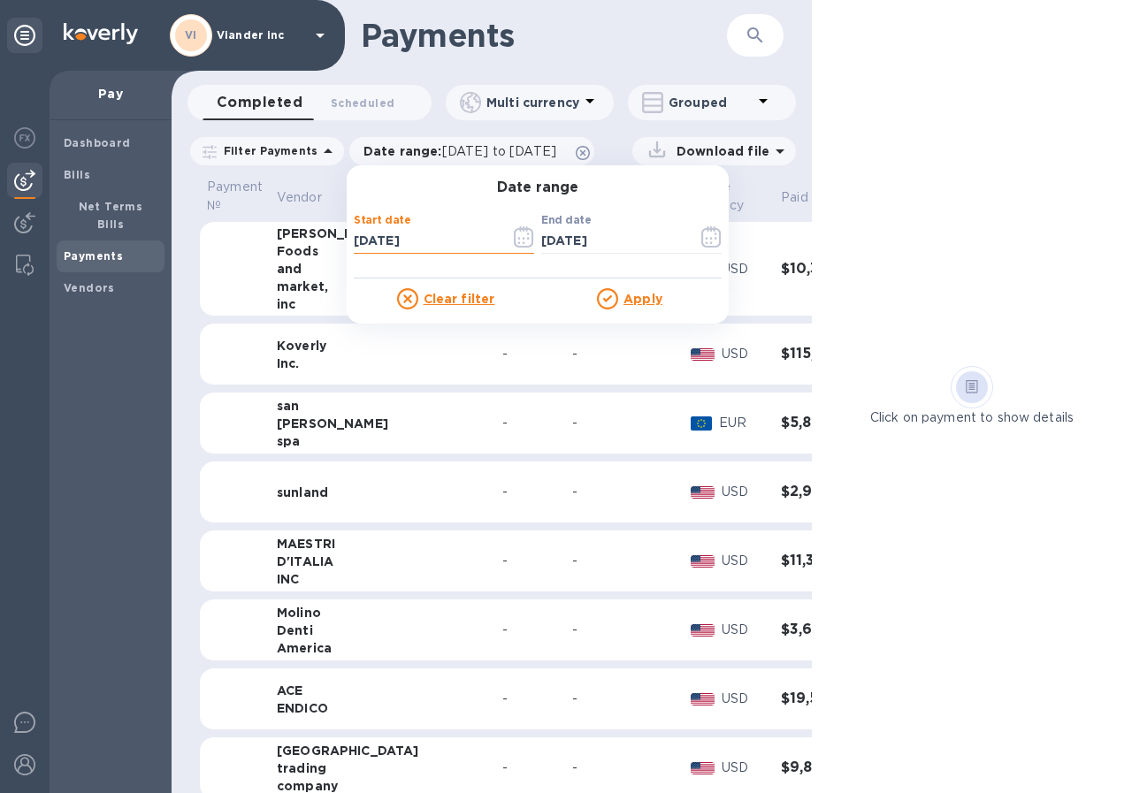
click at [416, 241] on input "[DATE]" at bounding box center [425, 241] width 142 height 27
type input "[DATE]"
click at [645, 294] on u "Apply" at bounding box center [642, 299] width 39 height 14
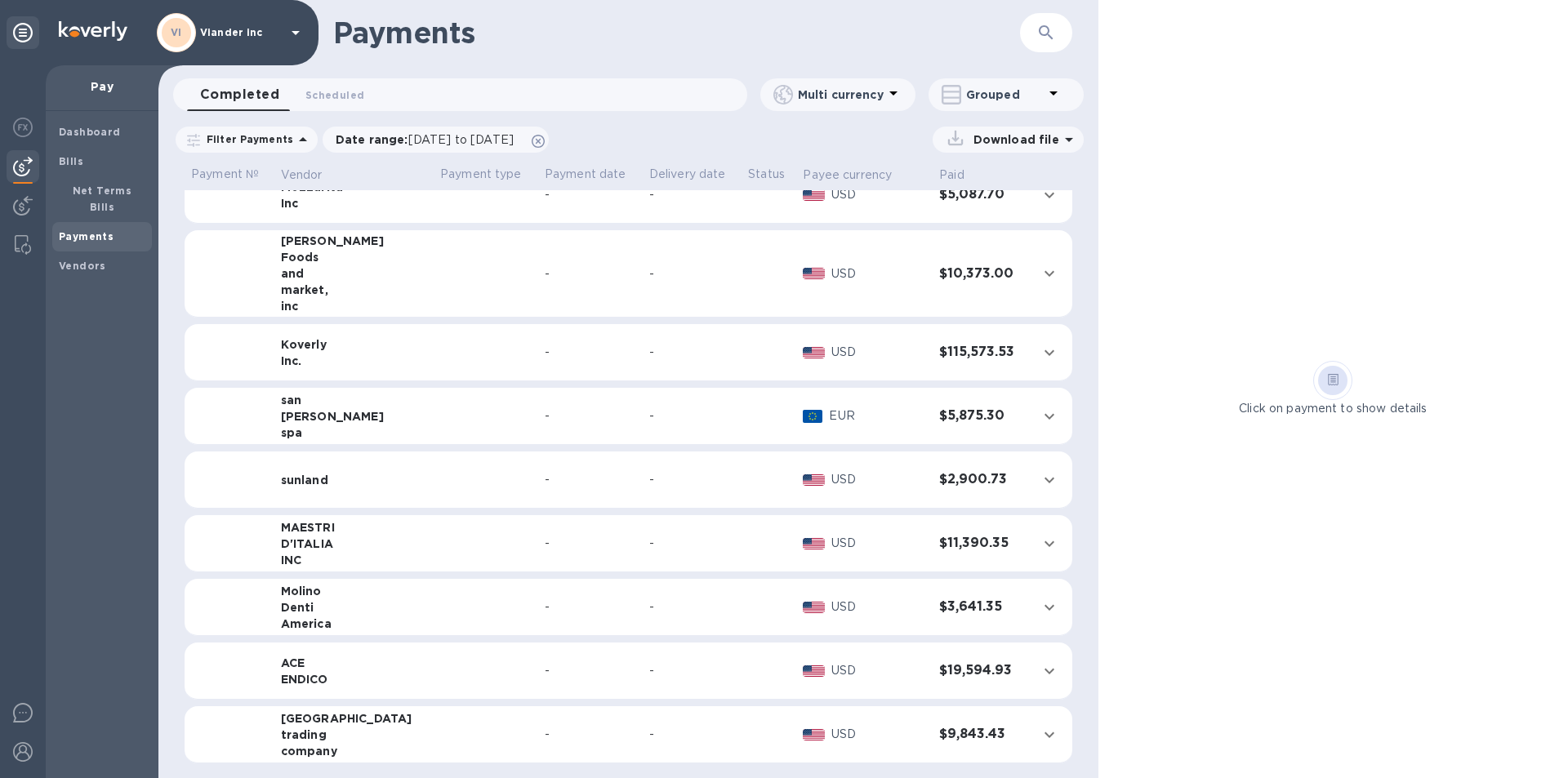
scroll to position [102, 0]
click at [438, 138] on span "[DATE] to [DATE]" at bounding box center [461, 139] width 105 height 13
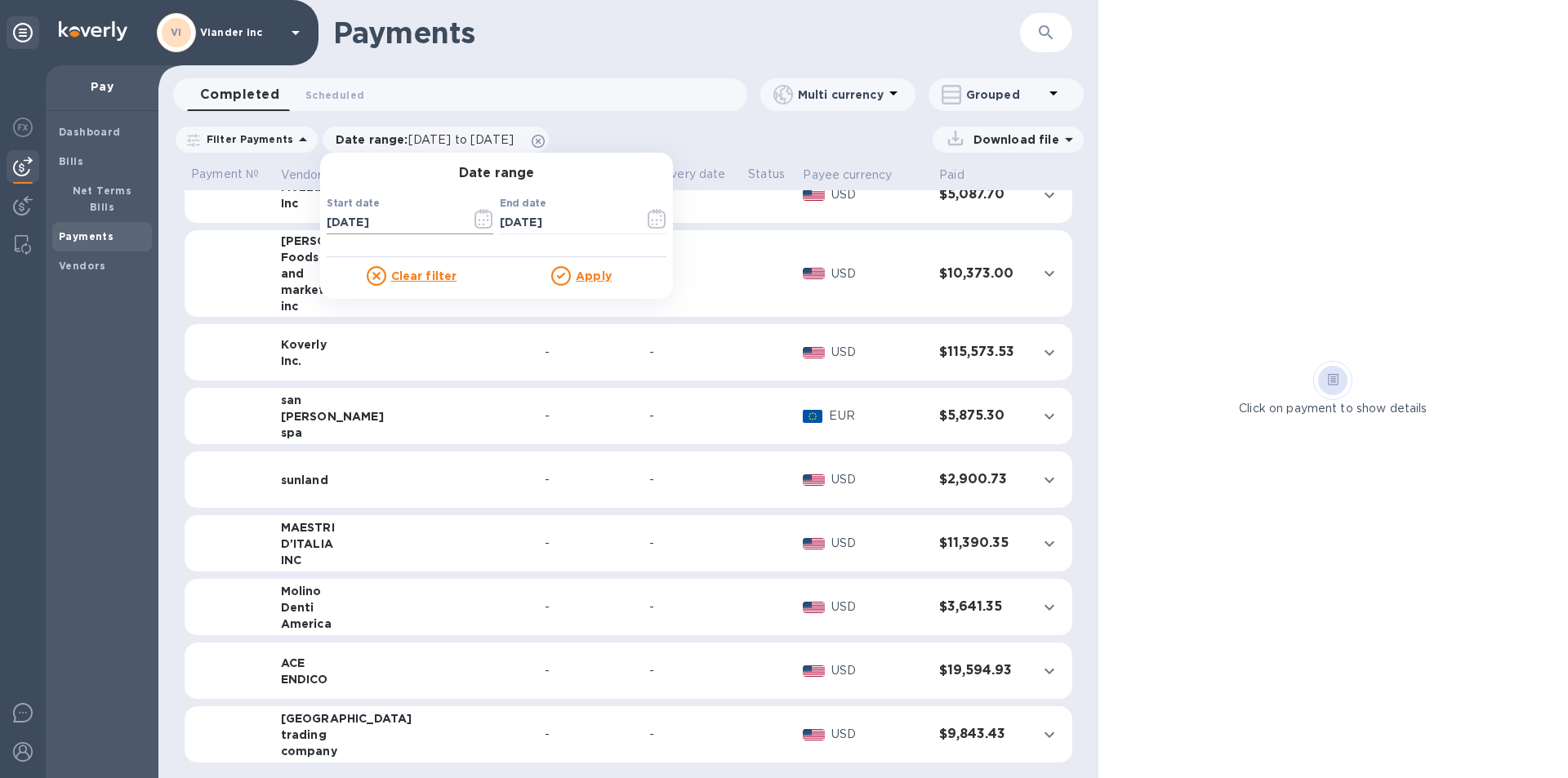
click at [383, 221] on input "[DATE]" at bounding box center [392, 222] width 131 height 25
click at [328, 221] on input "[DATE]" at bounding box center [392, 222] width 131 height 25
click at [342, 221] on input "[DATE]" at bounding box center [392, 222] width 131 height 25
type input "01/01/0202"
click at [593, 278] on u "Apply" at bounding box center [593, 276] width 36 height 13
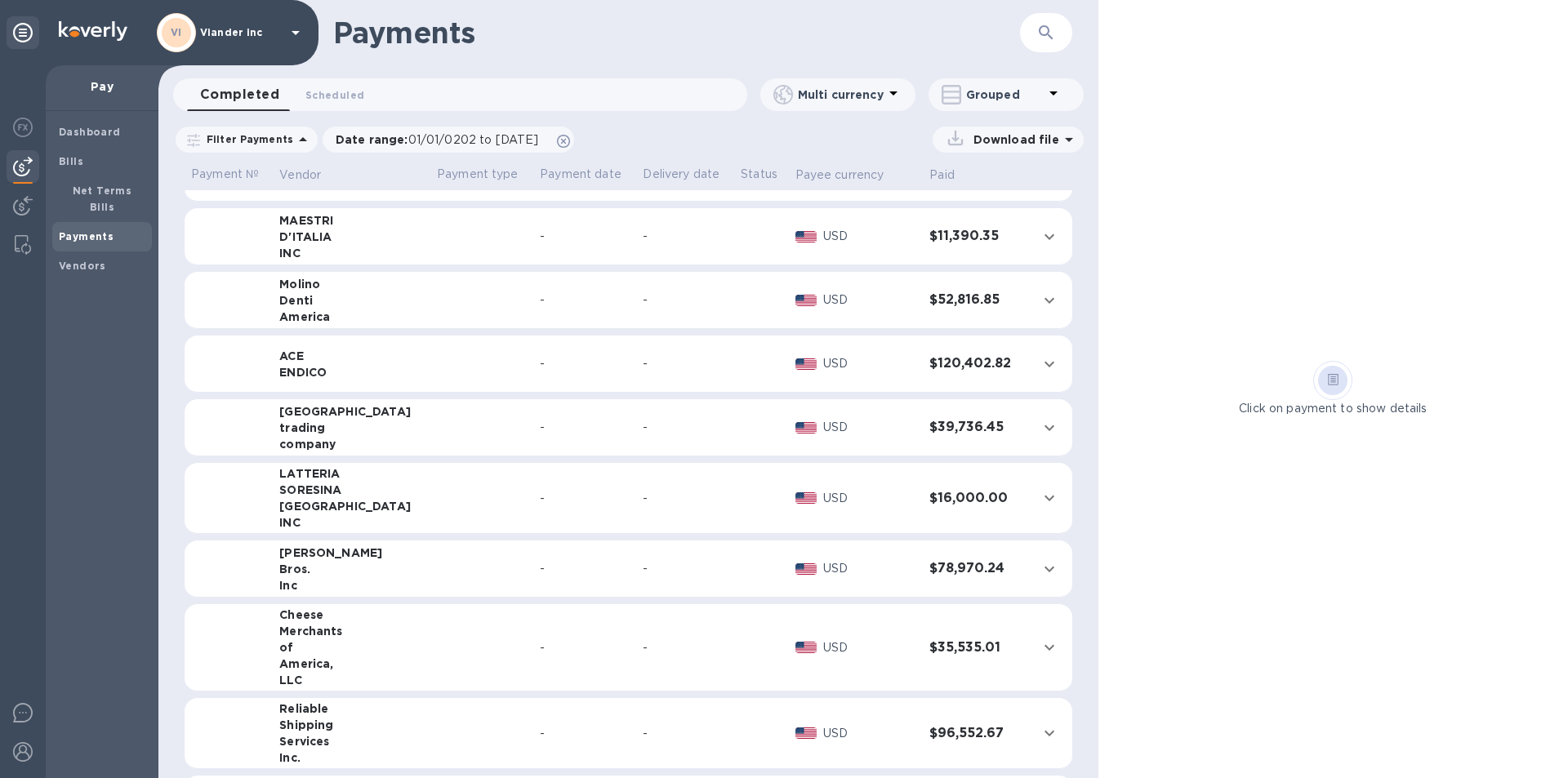
scroll to position [0, 0]
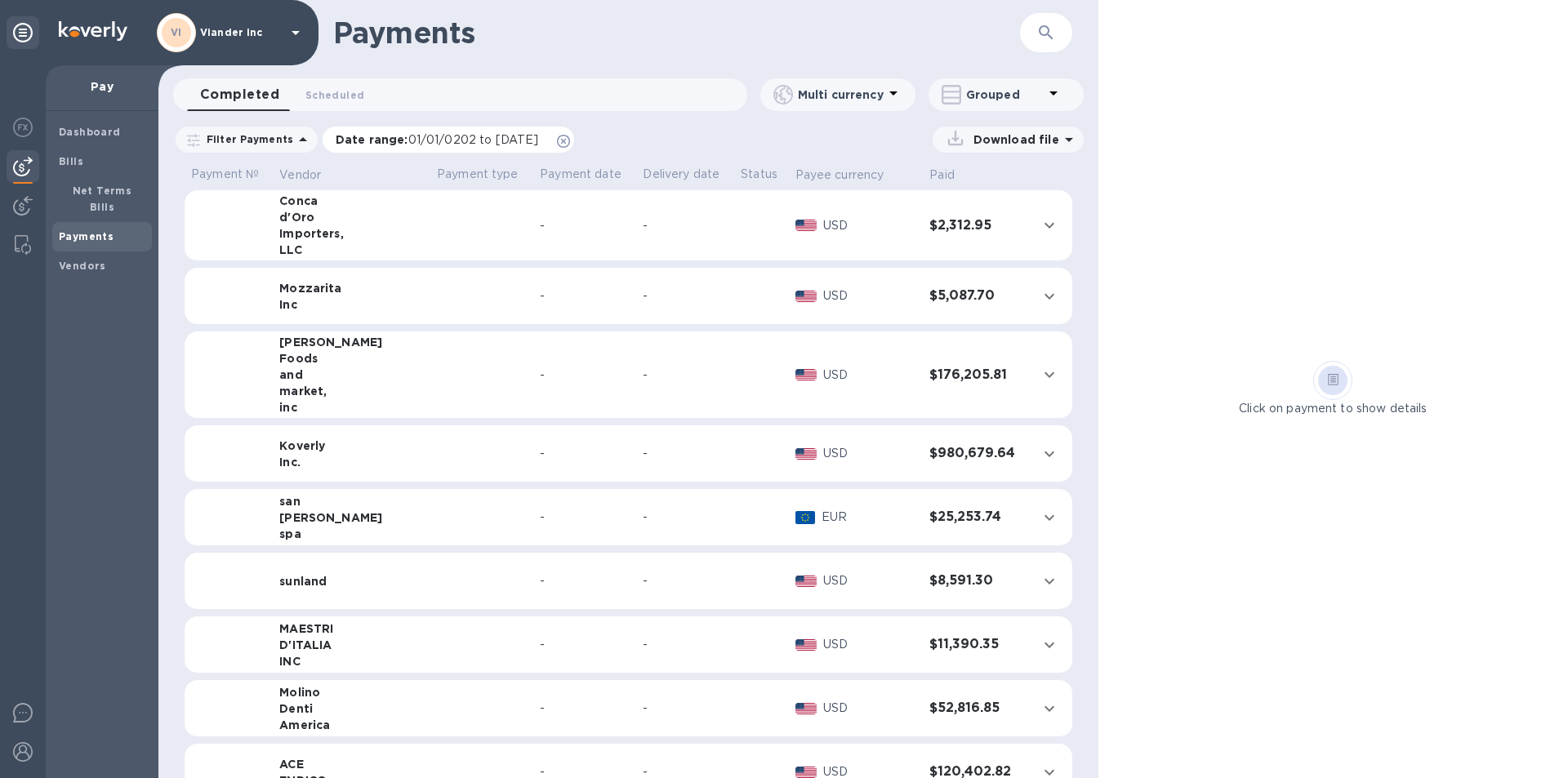
click at [441, 138] on span "01/01/0202 to [DATE]" at bounding box center [473, 139] width 130 height 13
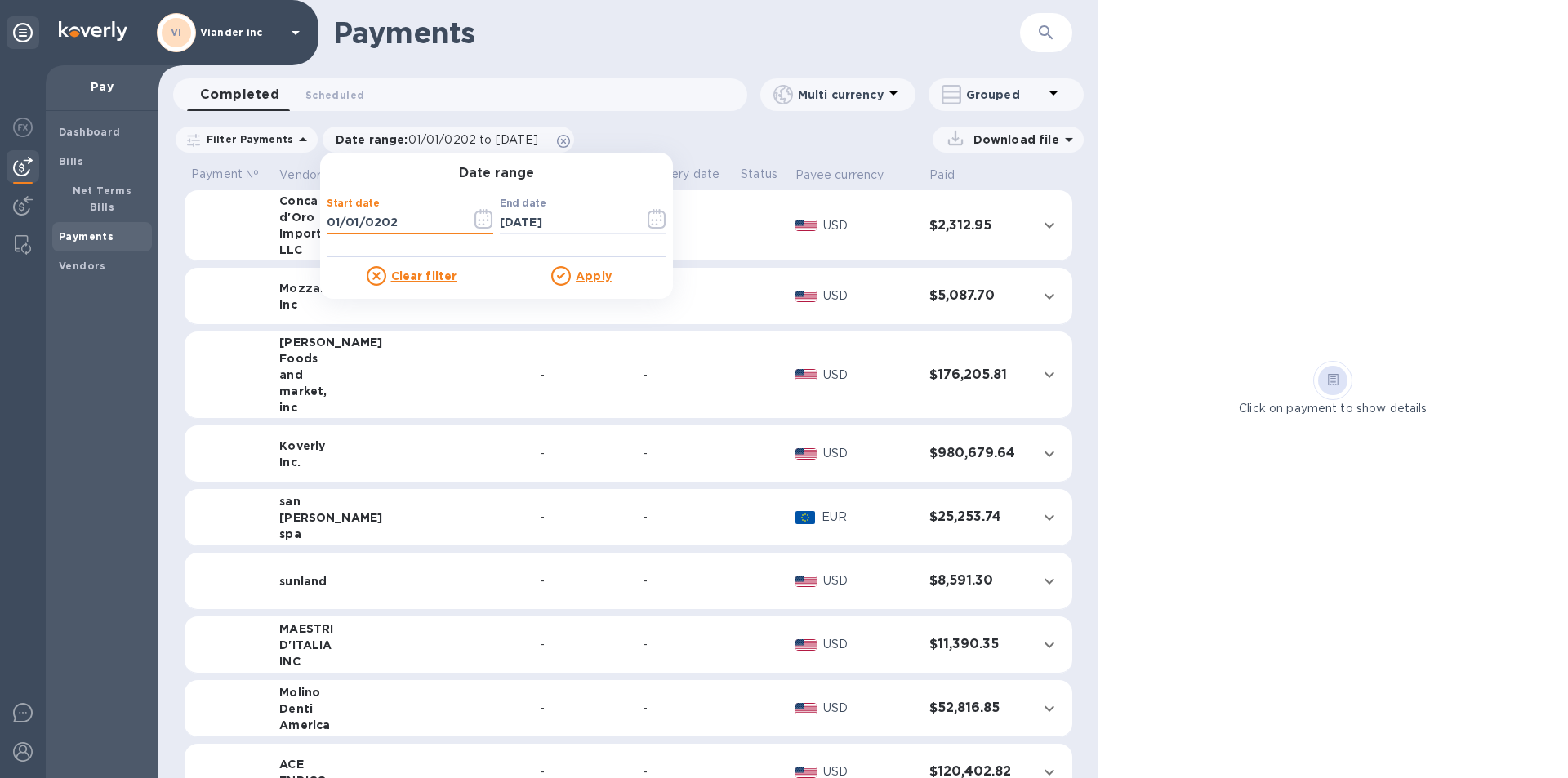
click at [359, 221] on input "01/01/0202" at bounding box center [392, 222] width 131 height 25
type input "[DATE]"
click at [587, 272] on u "Apply" at bounding box center [593, 276] width 36 height 13
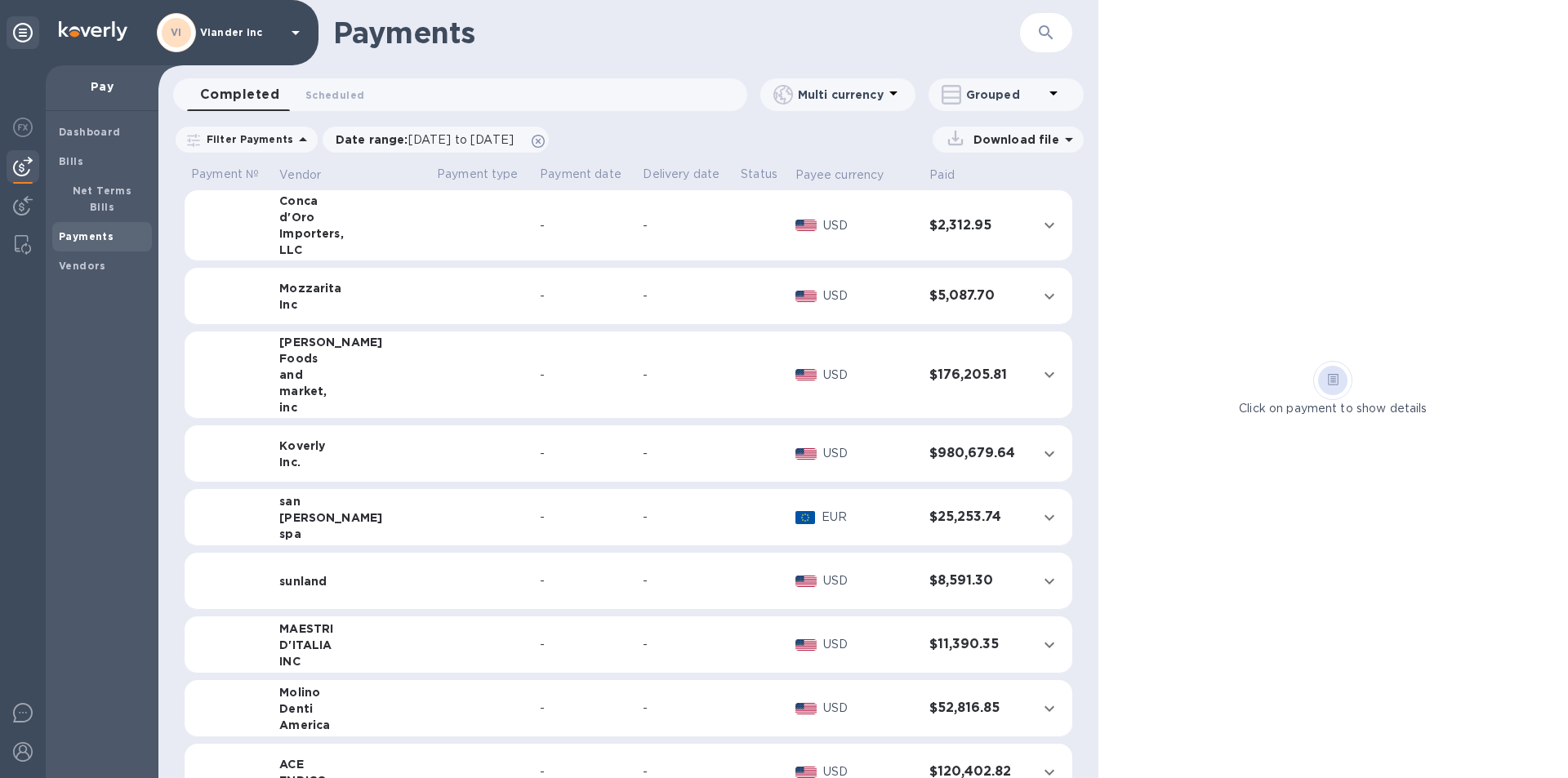
click at [1040, 221] on icon "expand row" at bounding box center [1048, 224] width 19 height 19
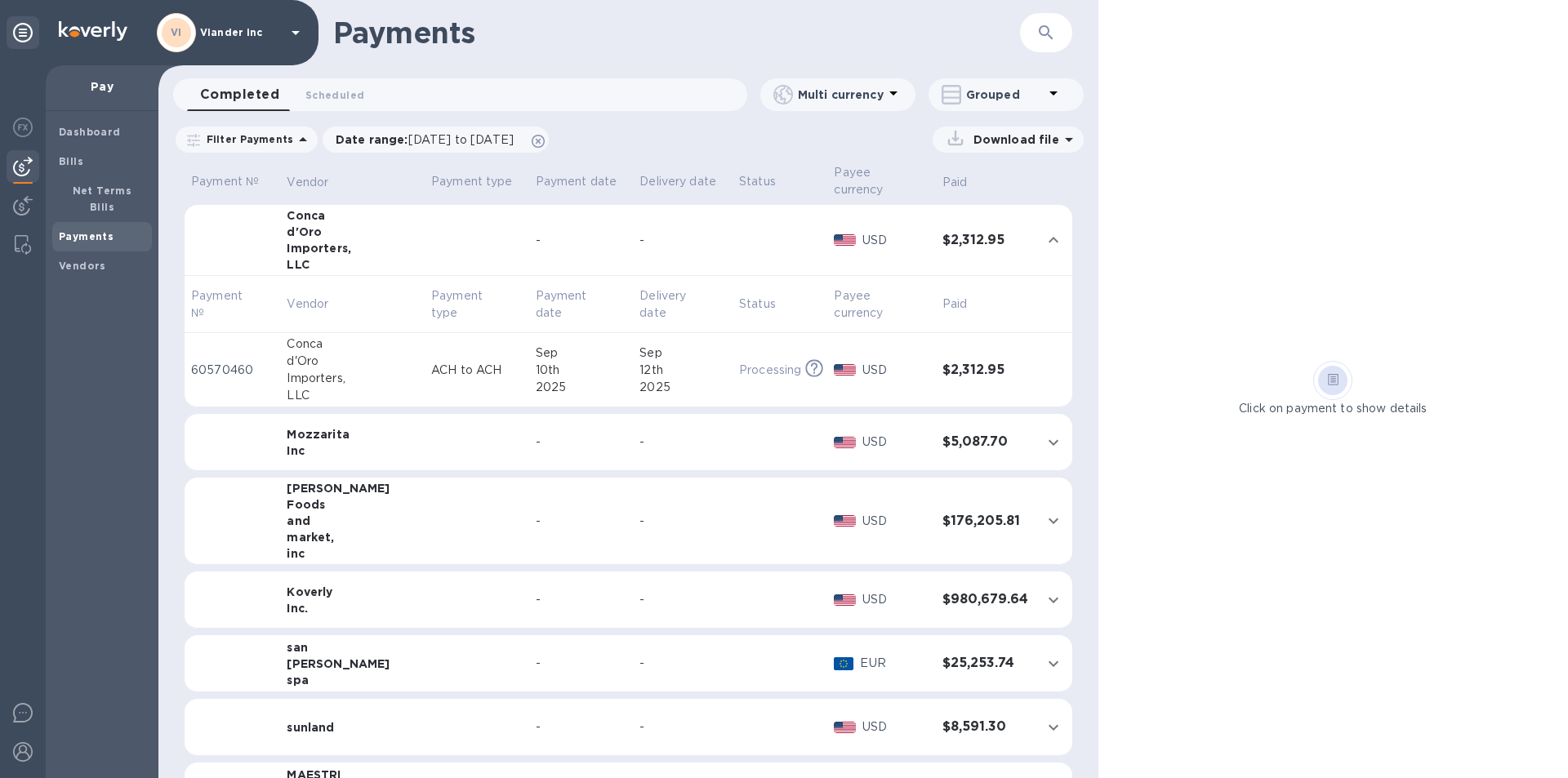
click at [320, 437] on div "Mozzarita" at bounding box center [352, 435] width 131 height 17
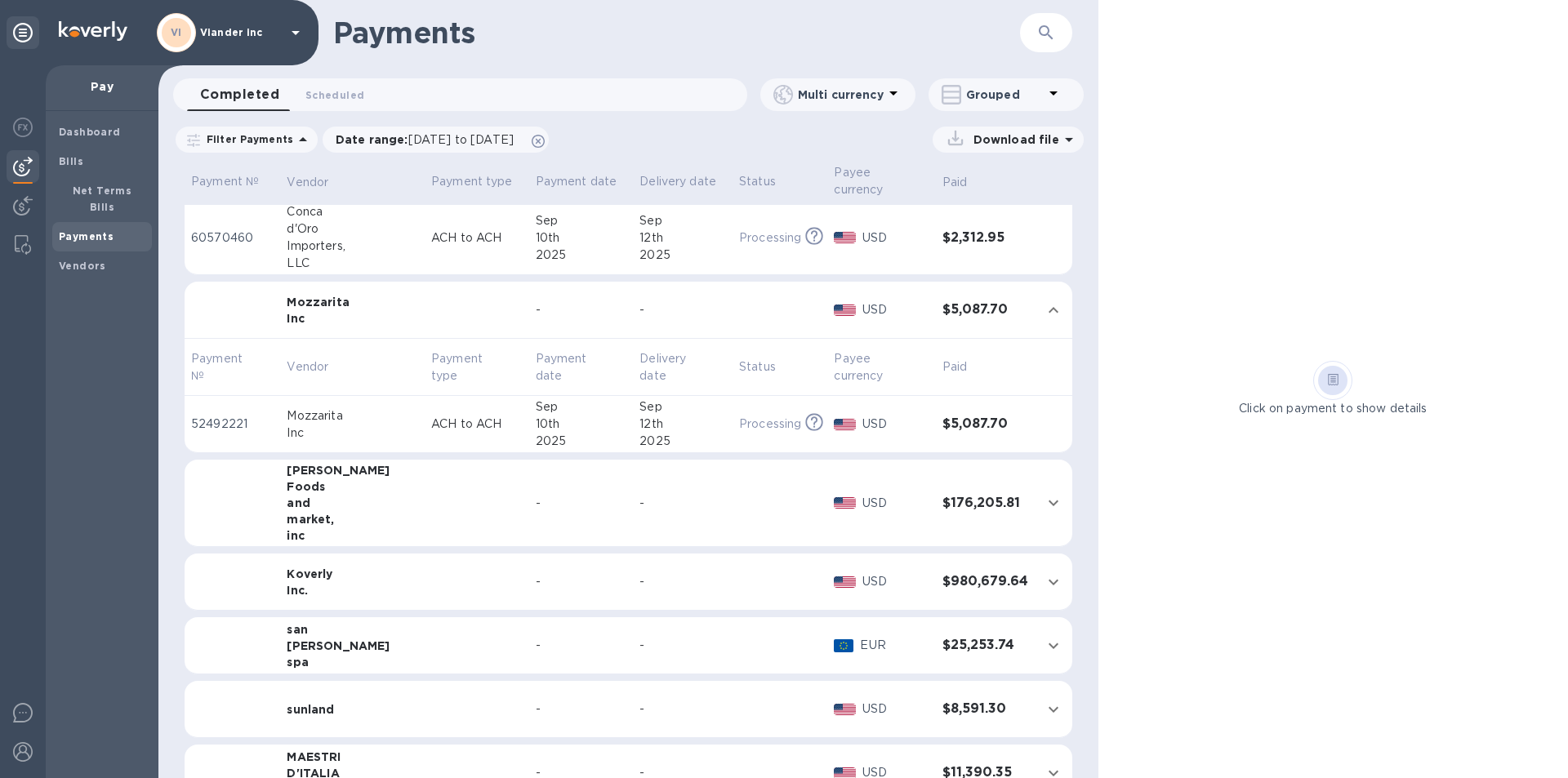
scroll to position [163, 0]
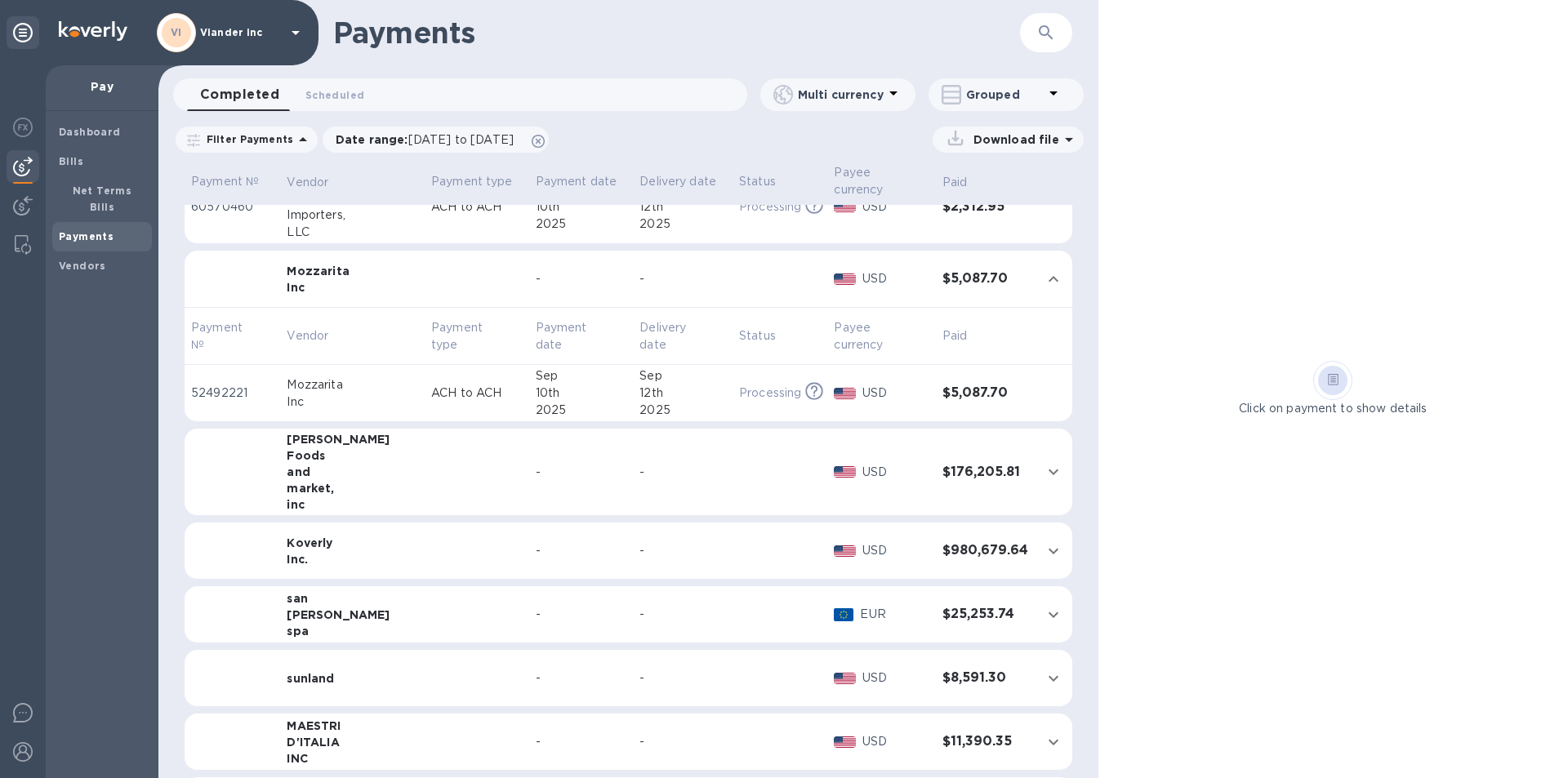
click at [316, 454] on div "Foods" at bounding box center [352, 455] width 131 height 17
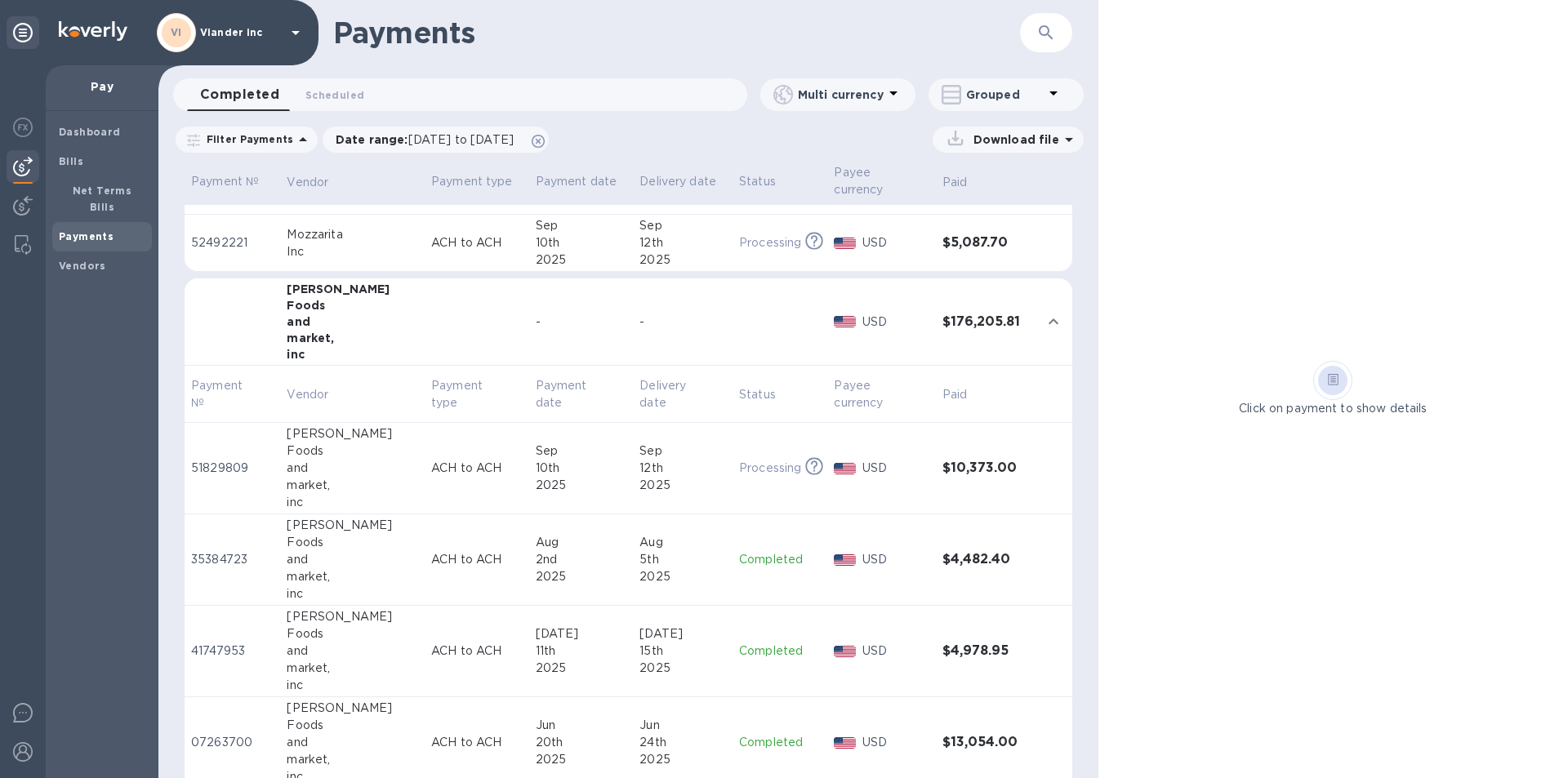
scroll to position [327, 0]
